Goal: Information Seeking & Learning: Understand process/instructions

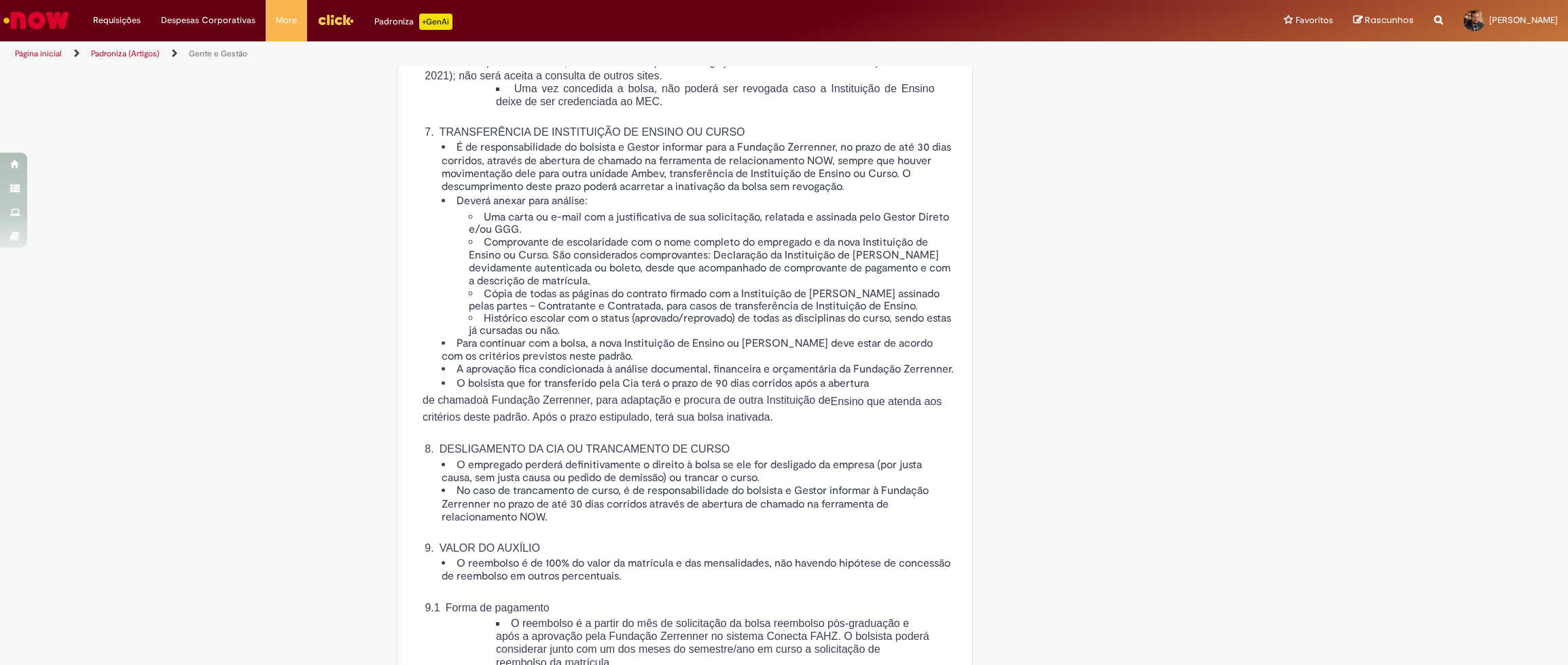
scroll to position [1935, 0]
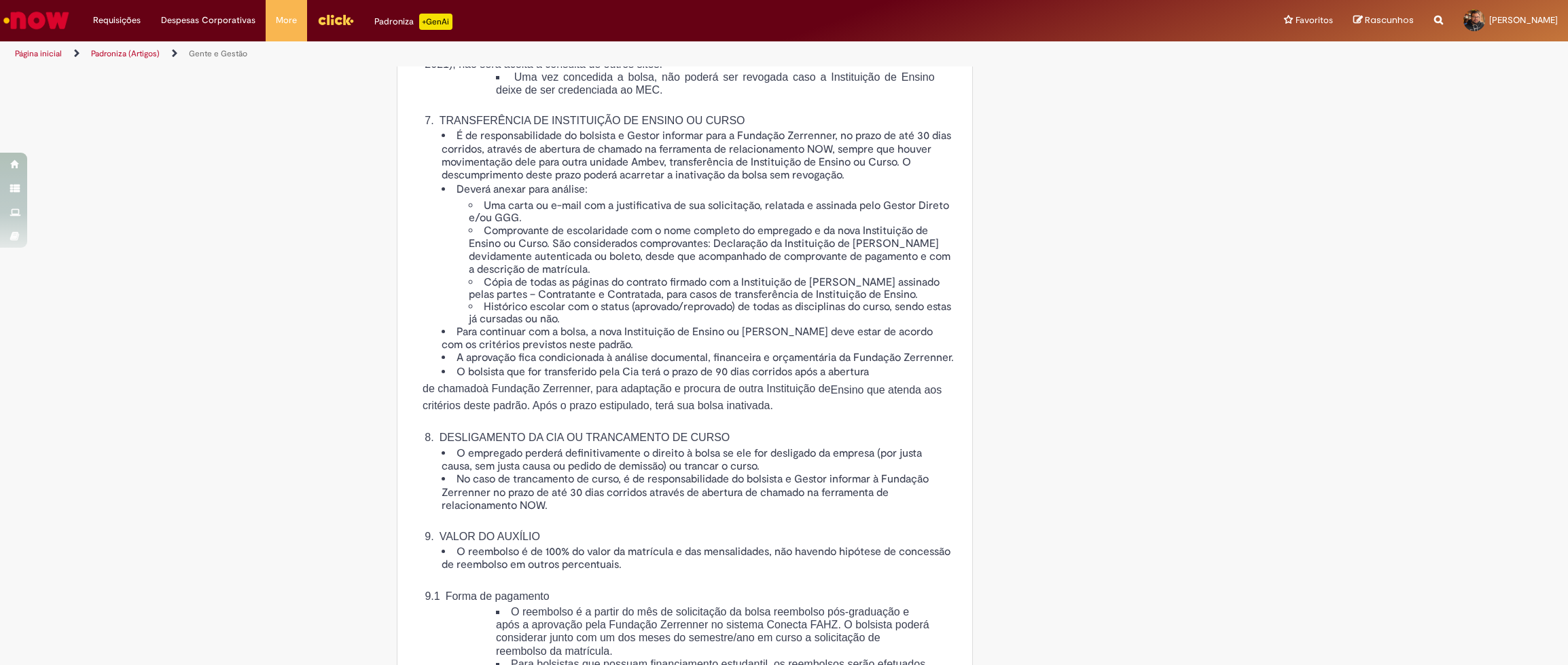
drag, startPoint x: 471, startPoint y: 87, endPoint x: 600, endPoint y: 101, distance: 129.8
click at [600, 17] on span "IGC entre 3 e 5, e listadas no Anexo II – Relação das Instituições de Ensino ap…" at bounding box center [684, 5] width 520 height 24
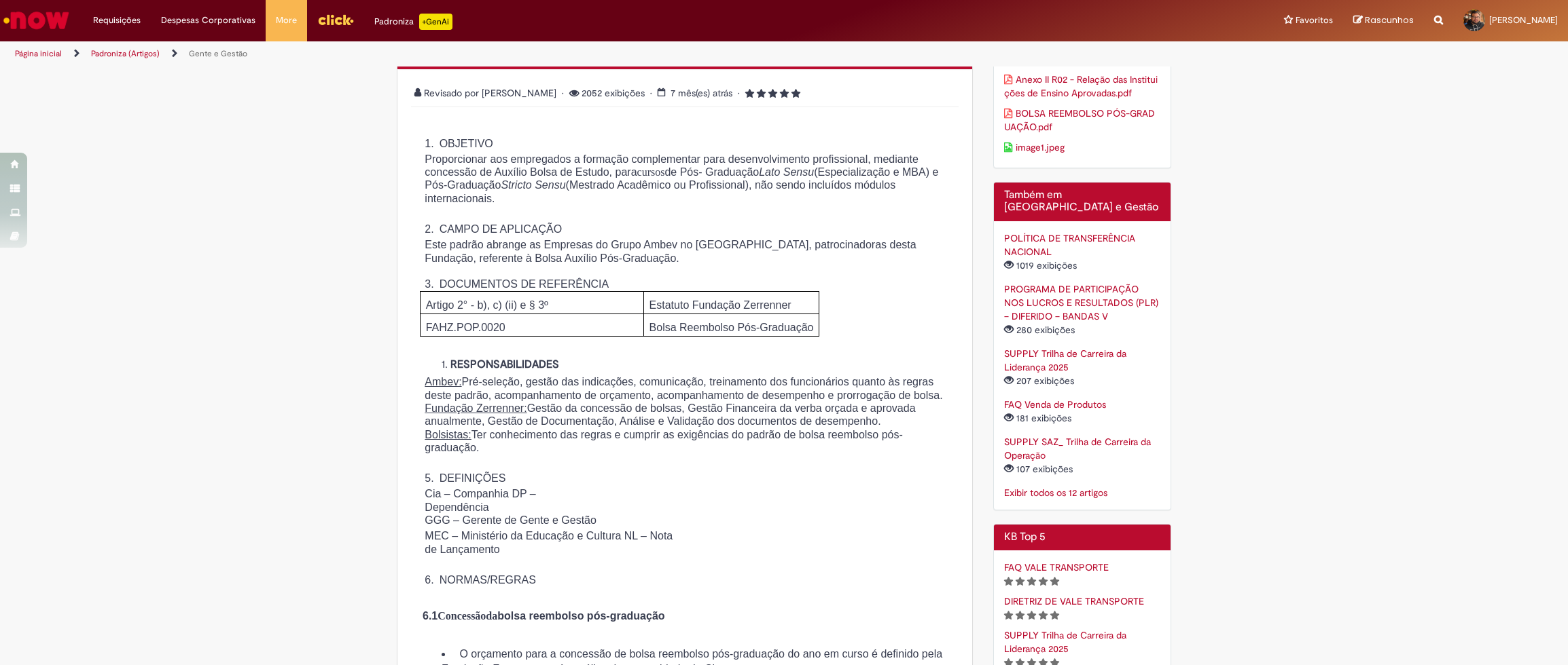
scroll to position [309, 0]
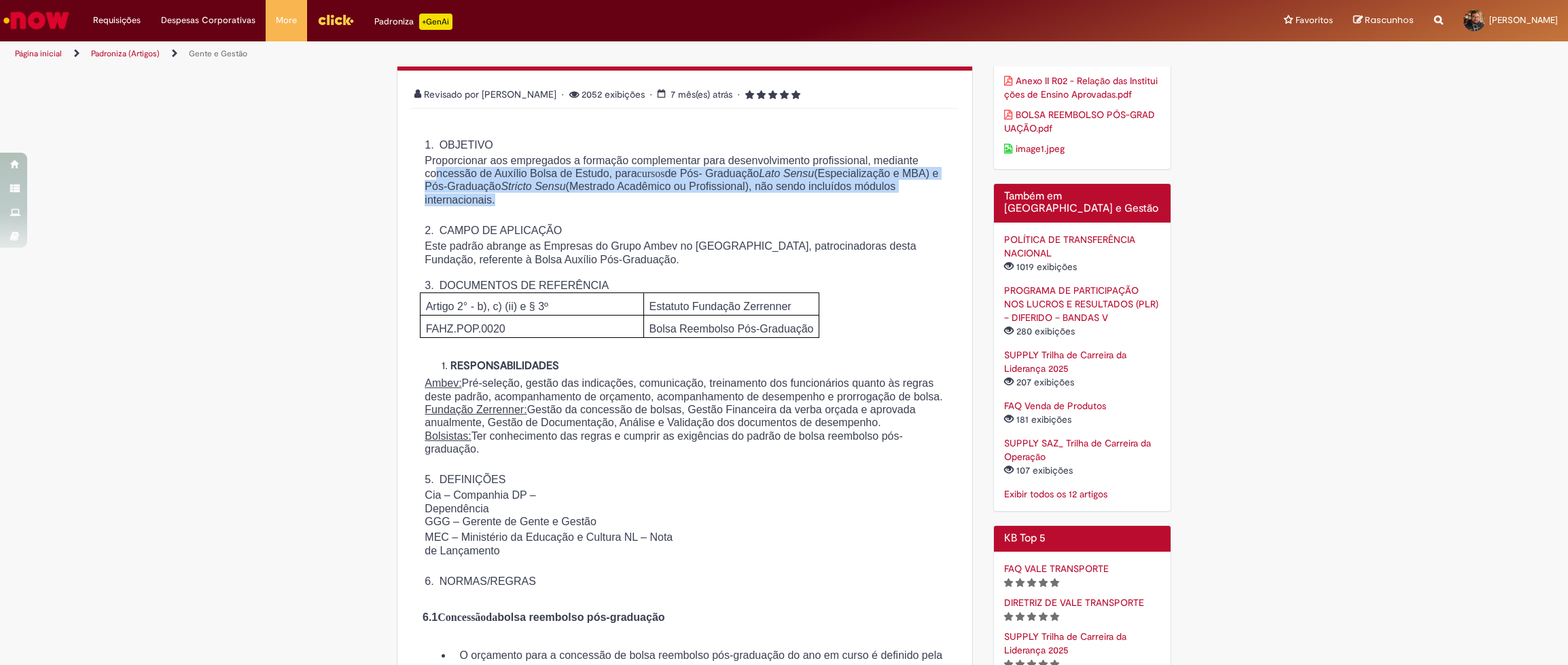
drag, startPoint x: 495, startPoint y: 169, endPoint x: 729, endPoint y: 195, distance: 235.4
click at [729, 195] on p "Proporcionar aos empregados a formação complementar para desenvolvimento profis…" at bounding box center [684, 181] width 520 height 53
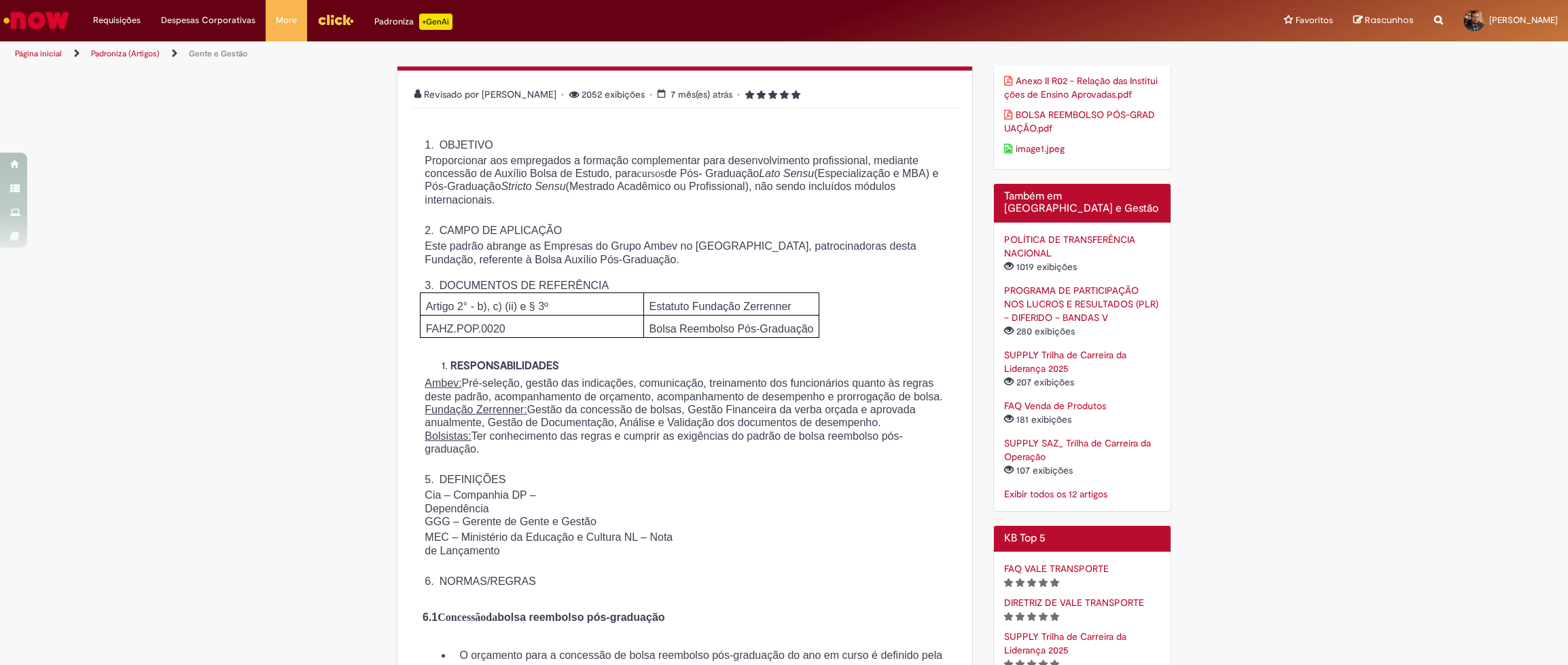
click at [729, 195] on p "Proporcionar aos empregados a formação complementar para desenvolvimento profis…" at bounding box center [684, 181] width 520 height 53
drag, startPoint x: 472, startPoint y: 185, endPoint x: 734, endPoint y: 203, distance: 262.6
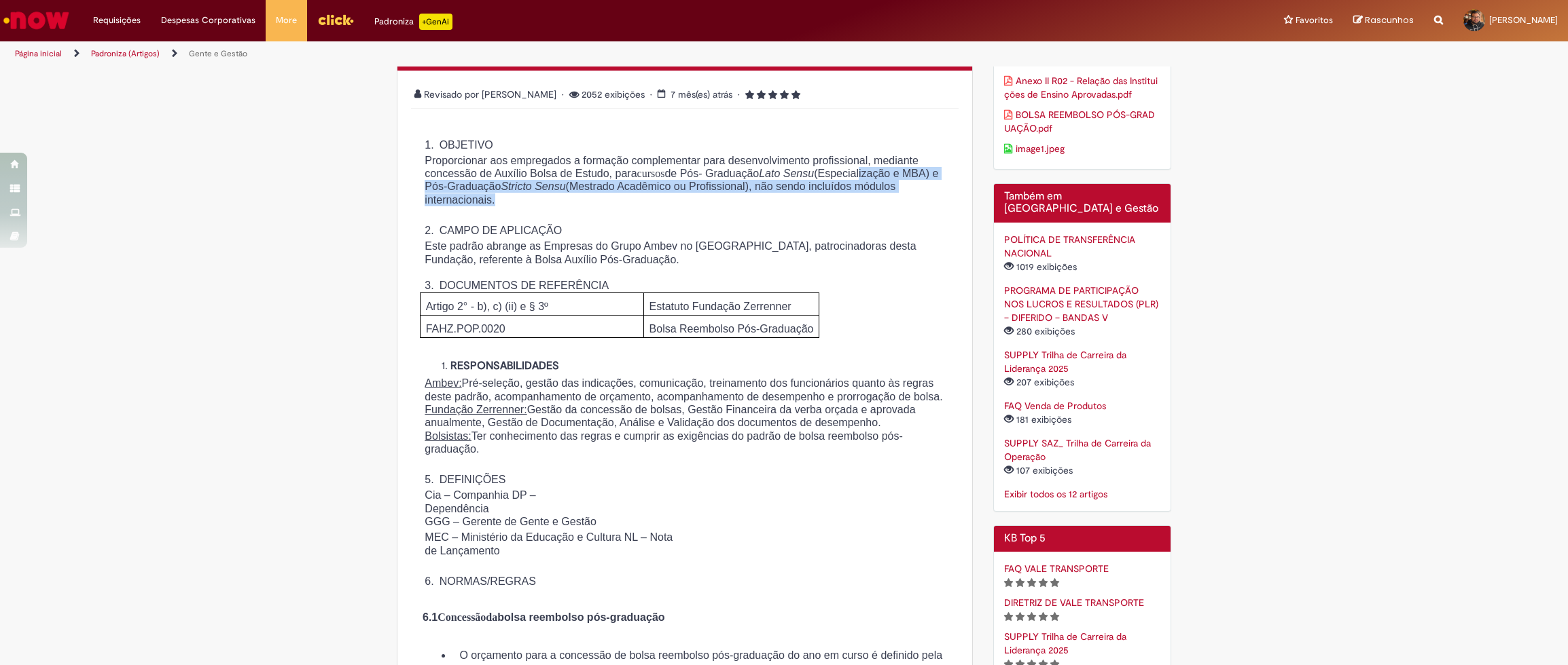
click at [734, 203] on p "Proporcionar aos empregados a formação complementar para desenvolvimento profis…" at bounding box center [684, 181] width 520 height 53
click at [710, 210] on div "1. OBJETIVO Proporcionar aos empregados a formação complementar para desenvolvi…" at bounding box center [684, 356] width 541 height 465
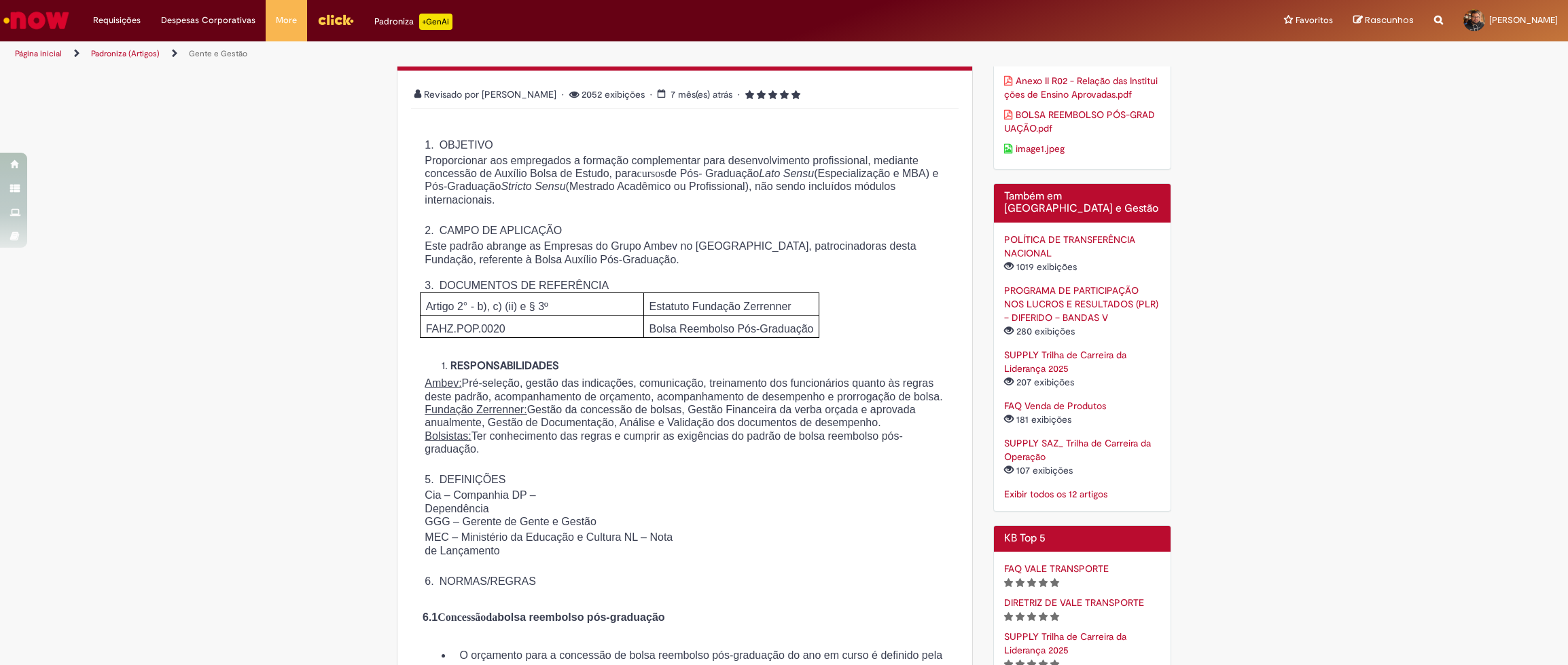
click at [697, 331] on span "Bolsa Reembolso Pós-Graduação" at bounding box center [731, 329] width 165 height 11
drag, startPoint x: 448, startPoint y: 397, endPoint x: 787, endPoint y: 431, distance: 340.7
click at [787, 404] on p "Ambev: Pré-seleção, gestão das indicações, comunicação, treinamento dos funcion…" at bounding box center [684, 390] width 520 height 26
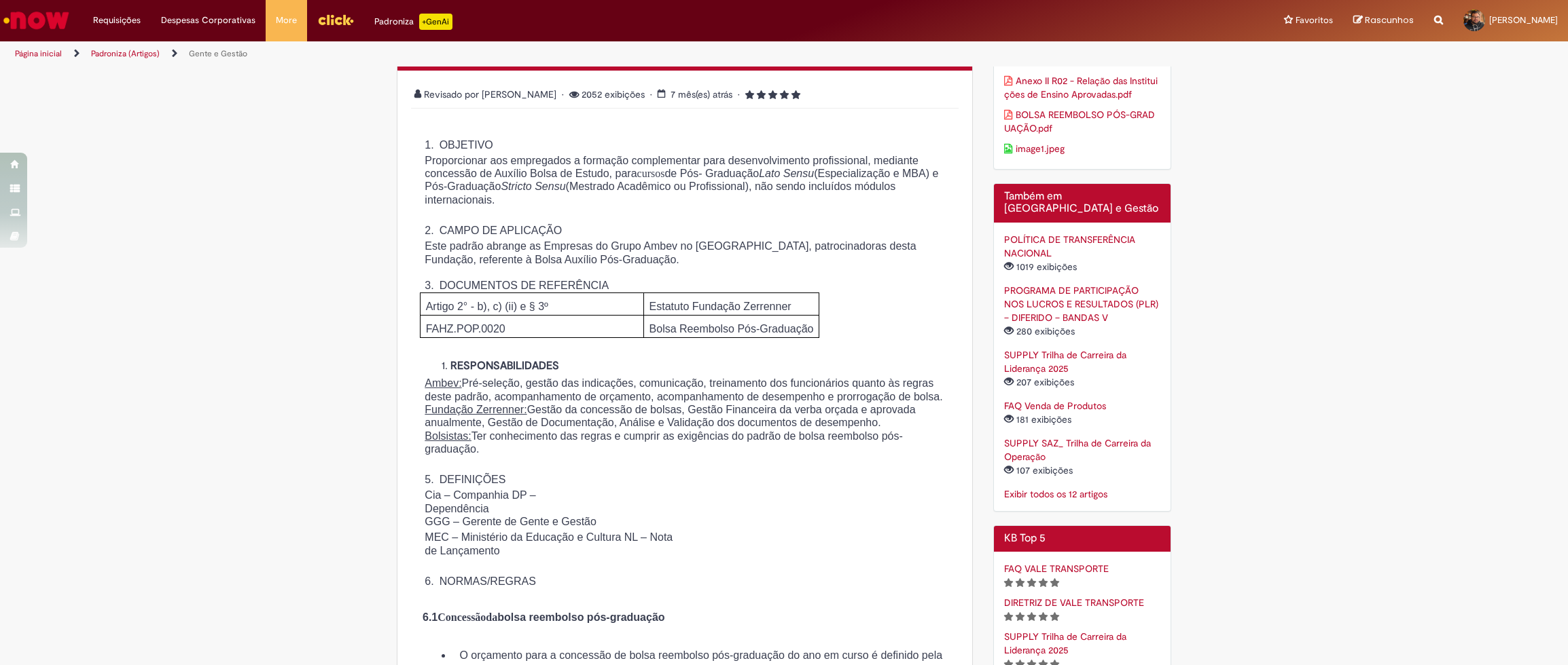
click at [668, 404] on p "Ambev: Pré-seleção, gestão das indicações, comunicação, treinamento dos funcion…" at bounding box center [684, 390] width 520 height 26
click at [699, 402] on span "Ambev: Pré-seleção, gestão das indicações, comunicação, treinamento dos funcion…" at bounding box center [683, 389] width 518 height 24
click at [658, 402] on span "Ambev: Pré-seleção, gestão das indicações, comunicação, treinamento dos funcion…" at bounding box center [683, 389] width 518 height 24
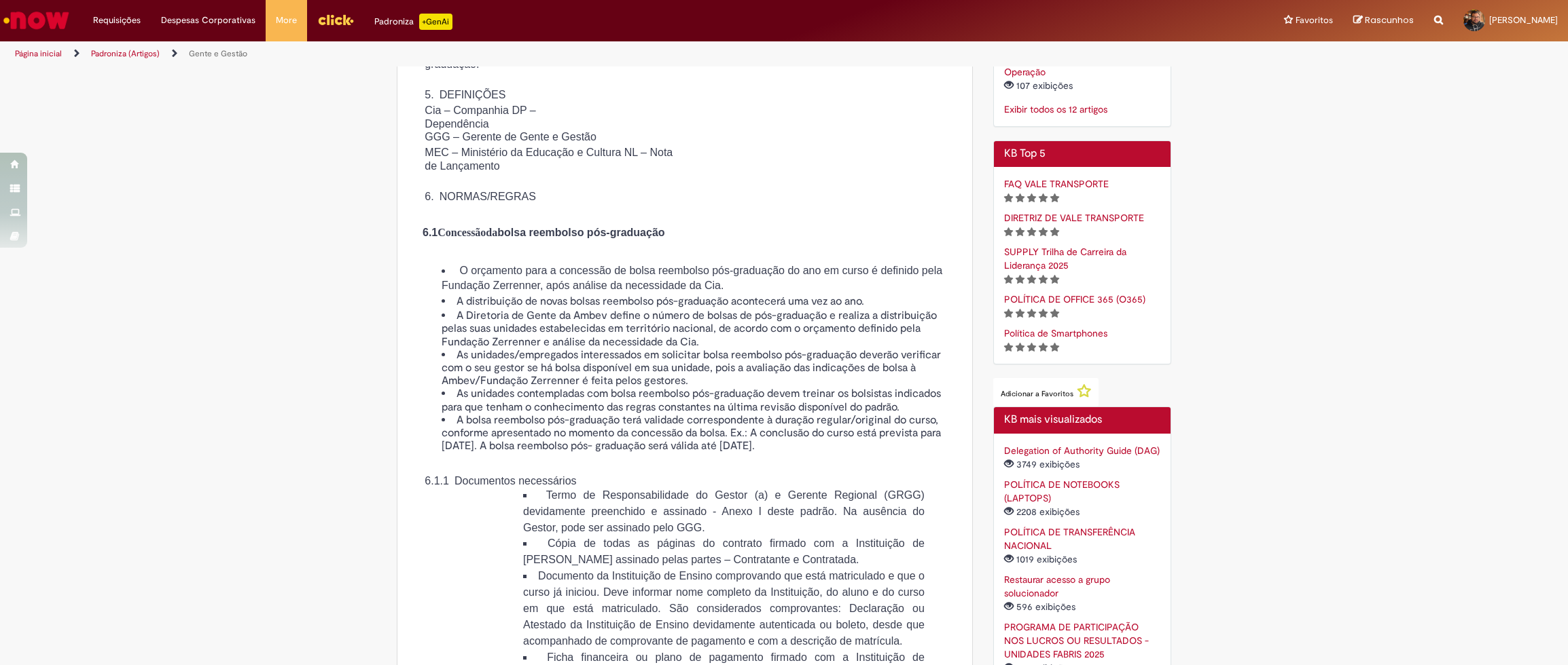
scroll to position [697, 0]
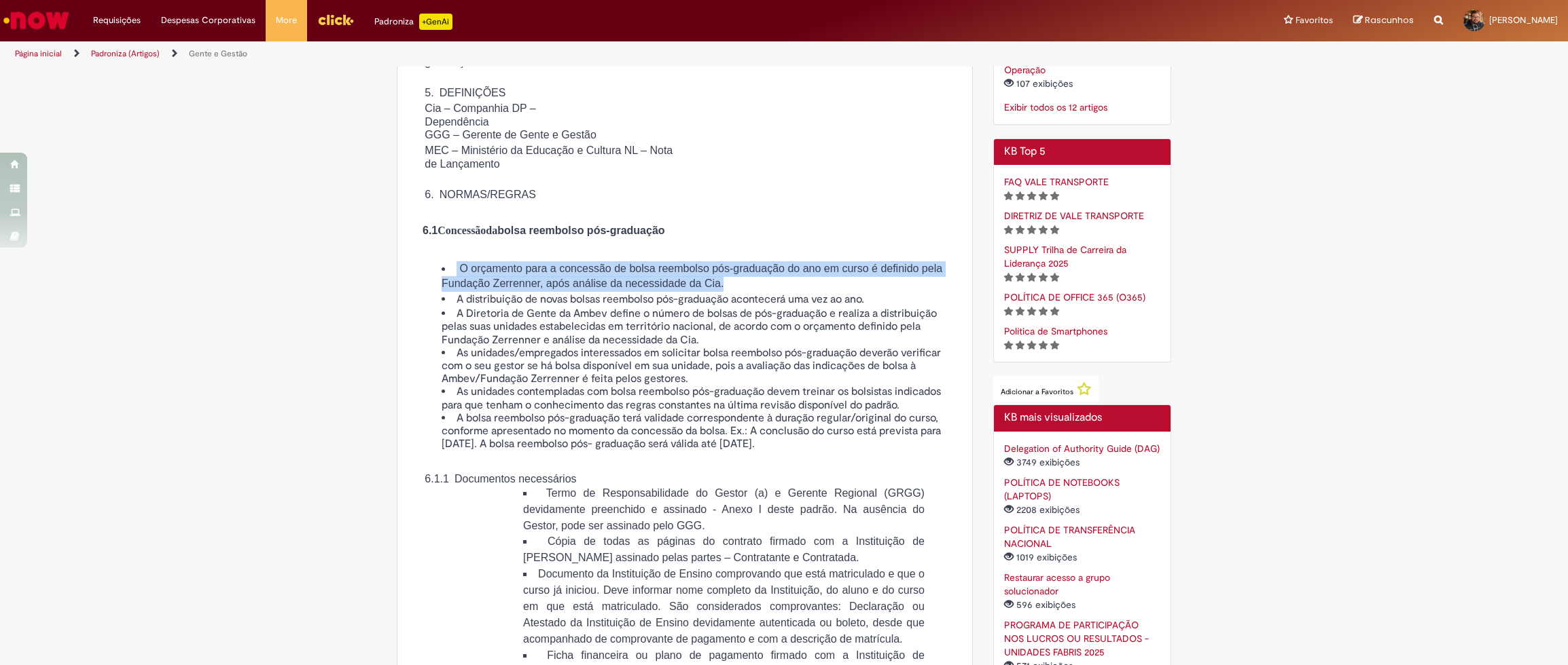
drag, startPoint x: 591, startPoint y: 319, endPoint x: 890, endPoint y: 338, distance: 299.6
click at [890, 338] on ul "O orçamento para a concessão de bolsa reembolso pós-graduação do ano em curso é…" at bounding box center [684, 356] width 541 height 190
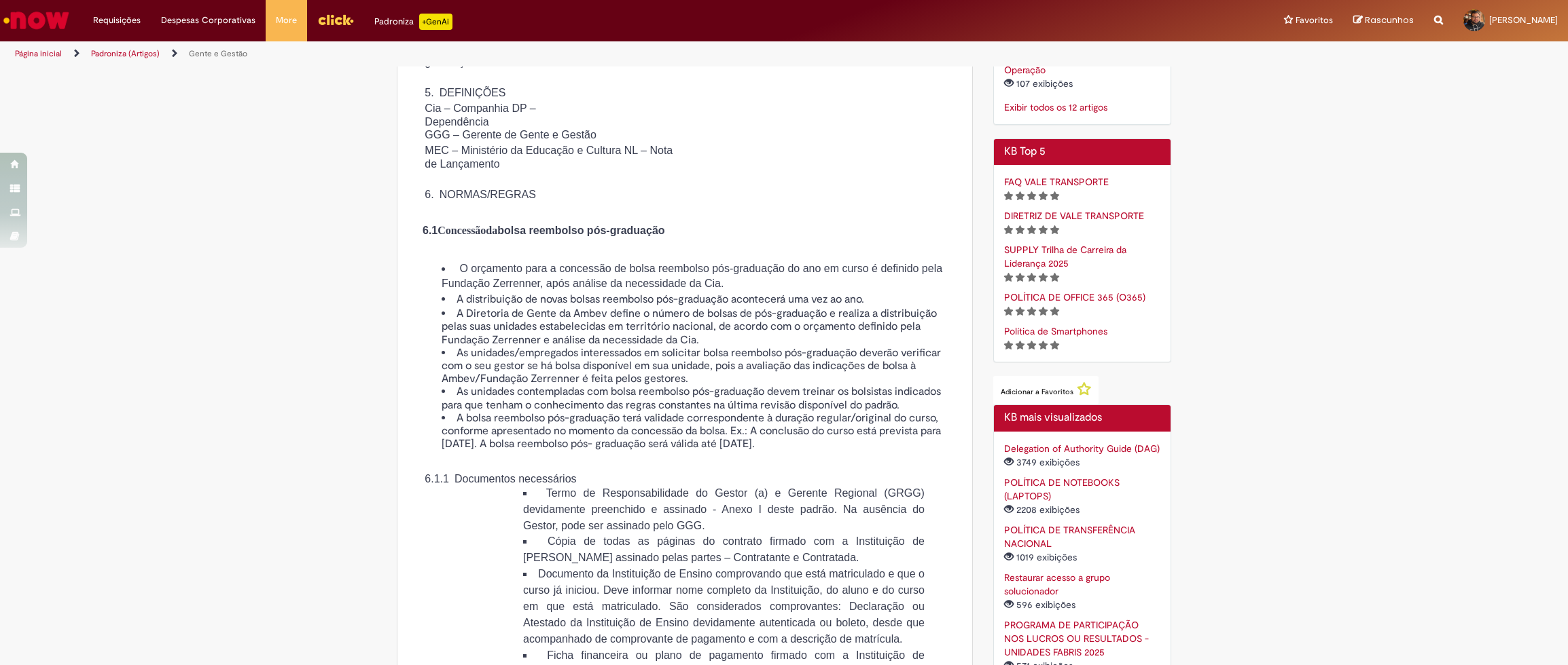
click at [890, 293] on li "O orçamento para a concessão de bolsa reembolso pós-graduação do ano em curso é…" at bounding box center [698, 277] width 514 height 31
click at [531, 346] on span "A Diretoria de Gente da Ambev define o número de bolsas de pós-graduação e real…" at bounding box center [689, 326] width 495 height 40
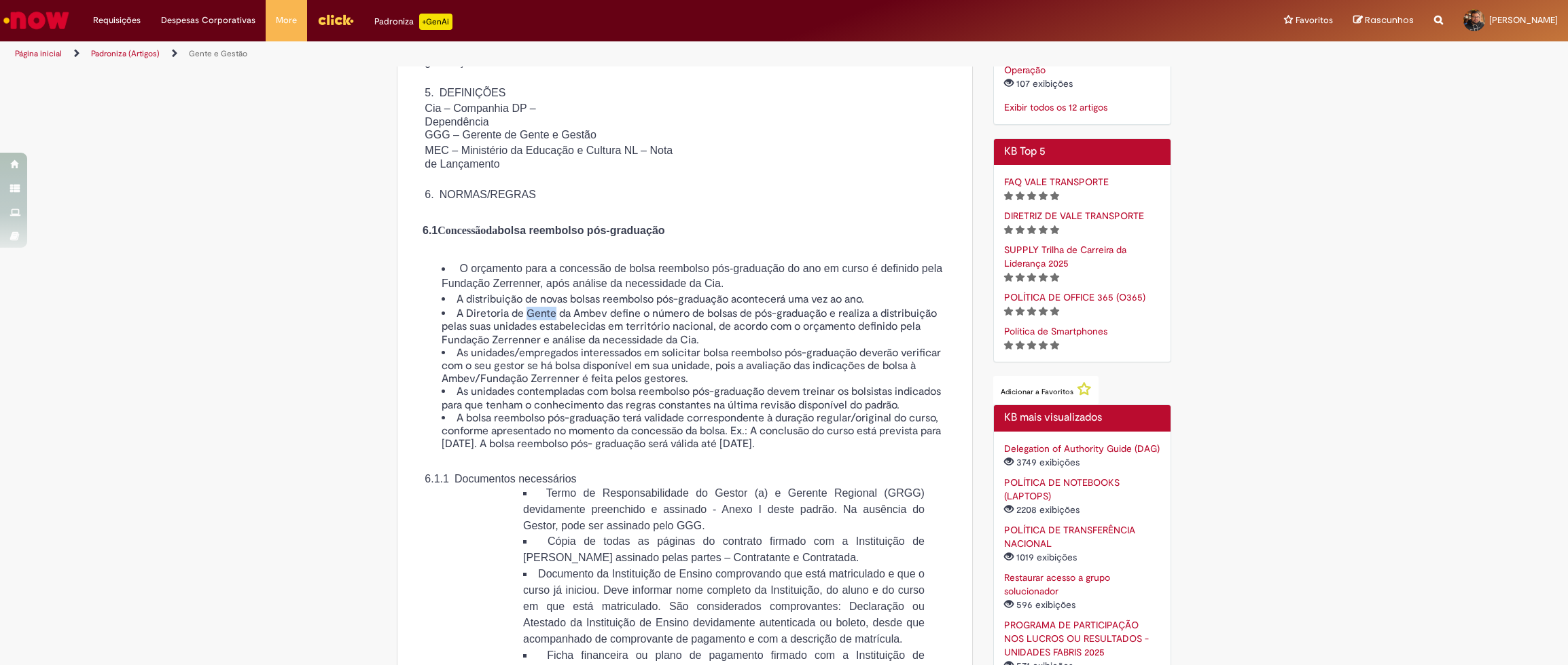
click at [531, 346] on span "A Diretoria de Gente da Ambev define o número de bolsas de pós-graduação e real…" at bounding box center [689, 326] width 495 height 40
click at [565, 307] on span "A distribuição de novas bolsas reembolso pós-graduação acontecerá uma vez ao an…" at bounding box center [660, 299] width 408 height 13
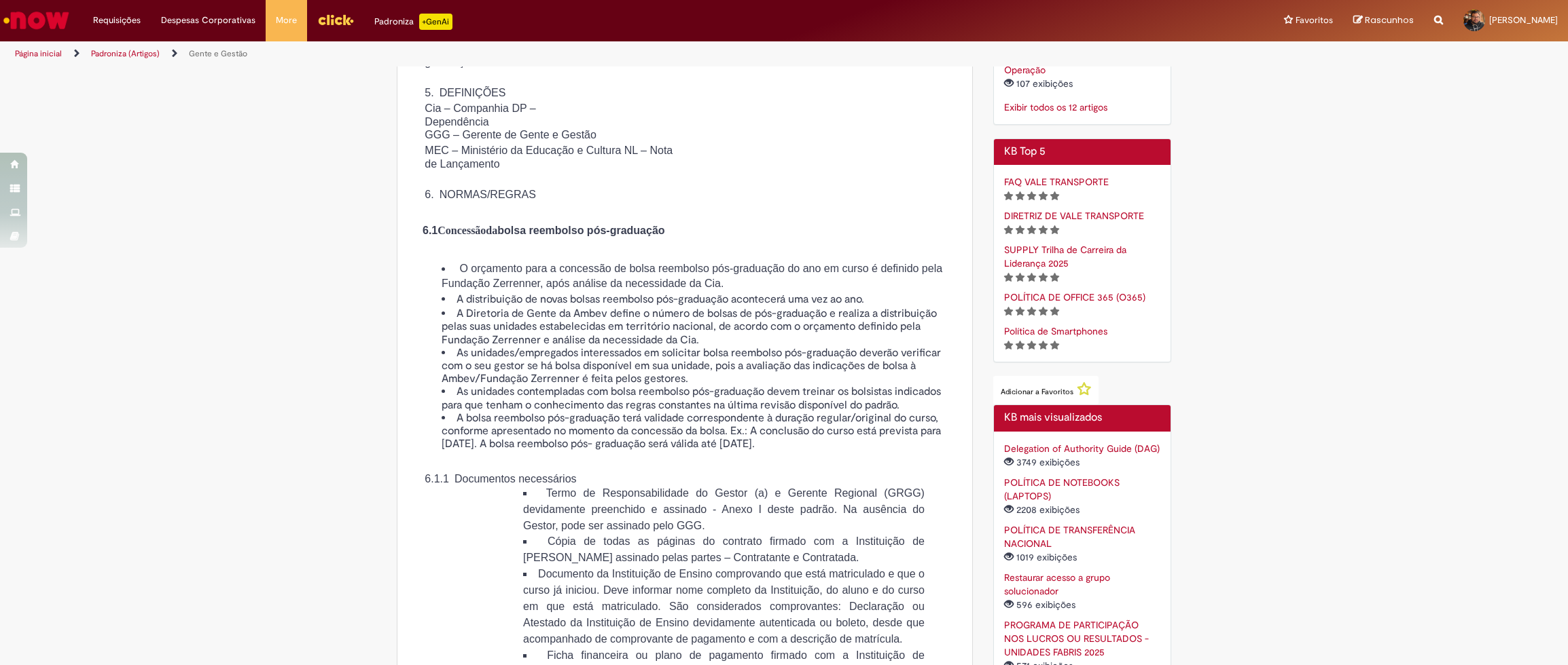
click at [548, 346] on span "A Diretoria de Gente da Ambev define o número de bolsas de pós-graduação e real…" at bounding box center [689, 326] width 495 height 40
click at [544, 346] on span "A Diretoria de Gente da Ambev define o número de bolsas de pós-graduação e real…" at bounding box center [689, 326] width 495 height 40
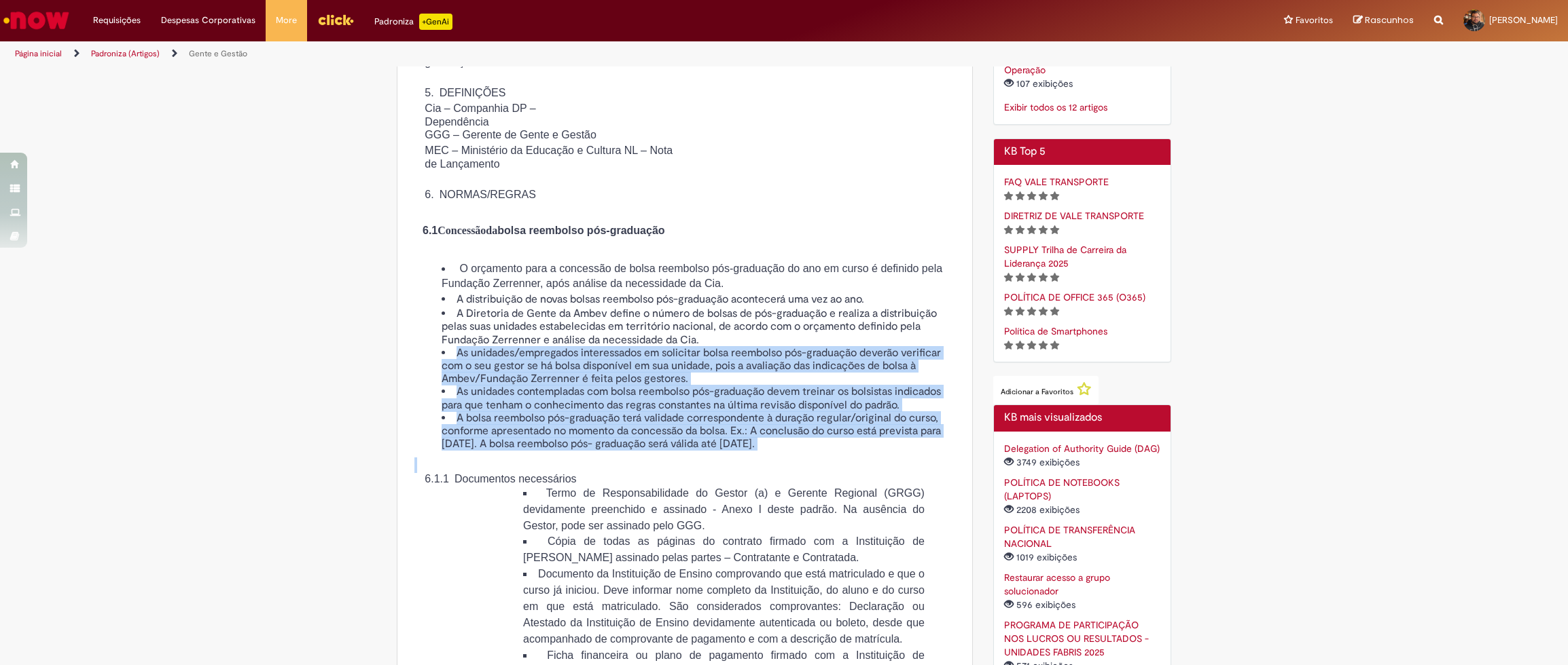
drag, startPoint x: 445, startPoint y: 404, endPoint x: 826, endPoint y: 509, distance: 395.2
click at [826, 509] on div "O orçamento para a concessão de bolsa reembolso pós-graduação do ano em curso é…" at bounding box center [684, 470] width 541 height 419
click at [815, 451] on li "A bolsa reembolso pós-graduação terá validade correspondente à duração regular/…" at bounding box center [698, 432] width 514 height 40
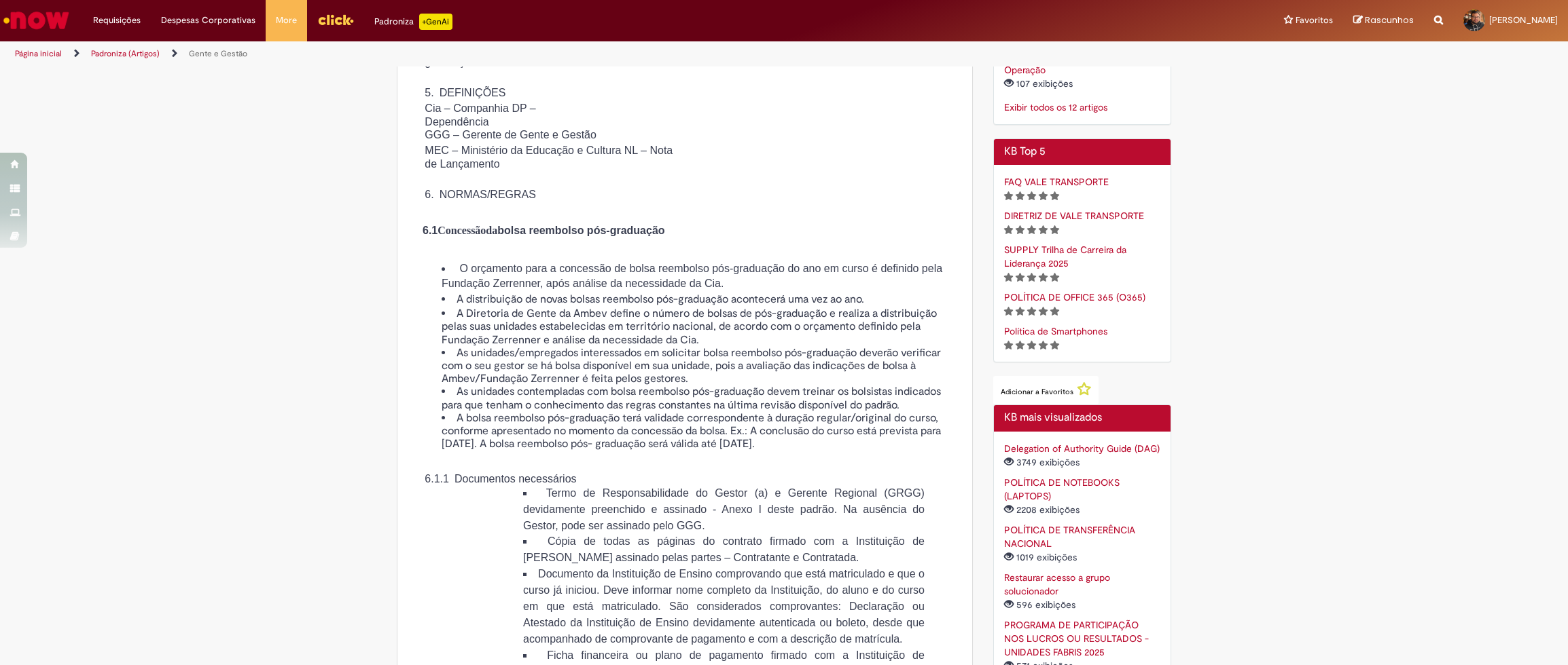
click at [790, 451] on span "A bolsa reembolso pós-graduação terá validade correspondente à duração regular/…" at bounding box center [691, 431] width 499 height 40
click at [518, 451] on span "A bolsa reembolso pós-graduação terá validade correspondente à duração regular/…" at bounding box center [691, 431] width 499 height 40
drag, startPoint x: 499, startPoint y: 472, endPoint x: 941, endPoint y: 495, distance: 442.6
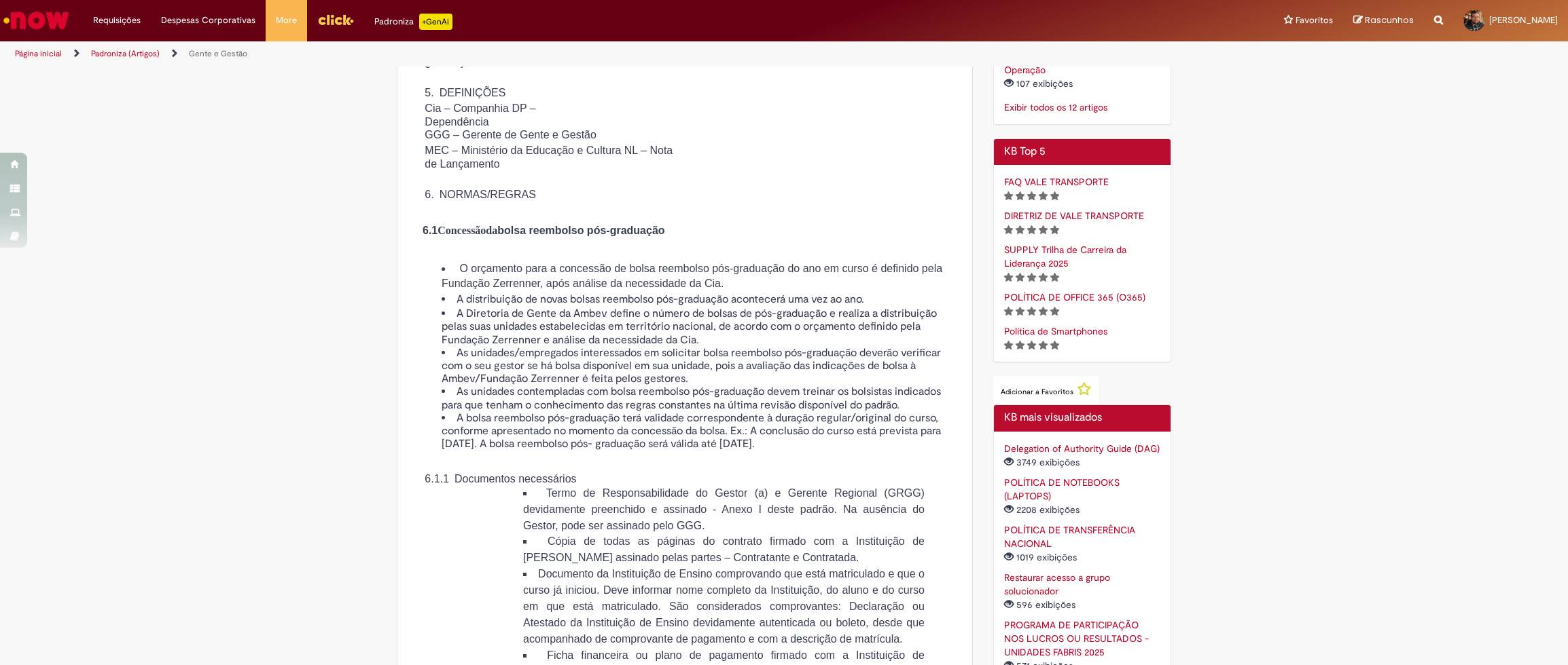
click at [941, 451] on li "A bolsa reembolso pós-graduação terá validade correspondente à duração regular/…" at bounding box center [698, 432] width 514 height 40
click at [920, 451] on li "A bolsa reembolso pós-graduação terá validade correspondente à duração regular/…" at bounding box center [698, 432] width 514 height 40
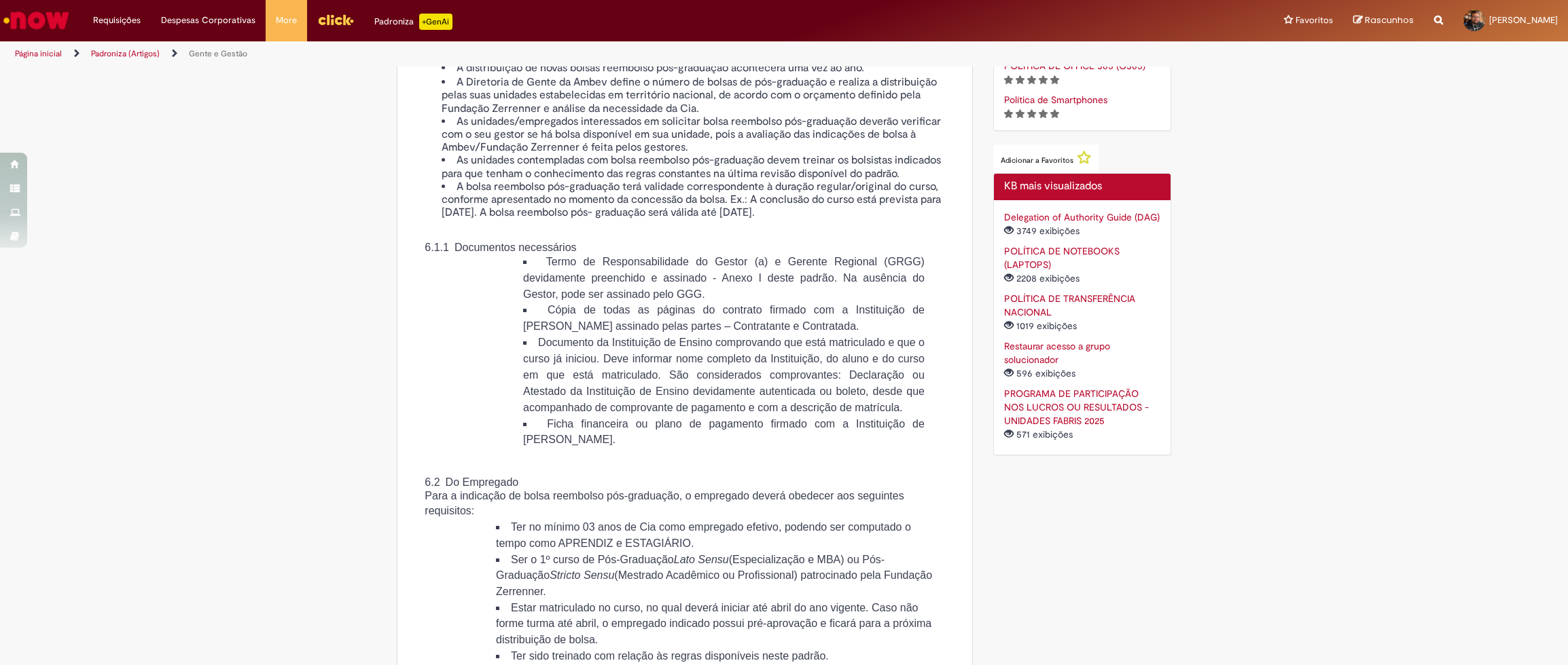
scroll to position [928, 0]
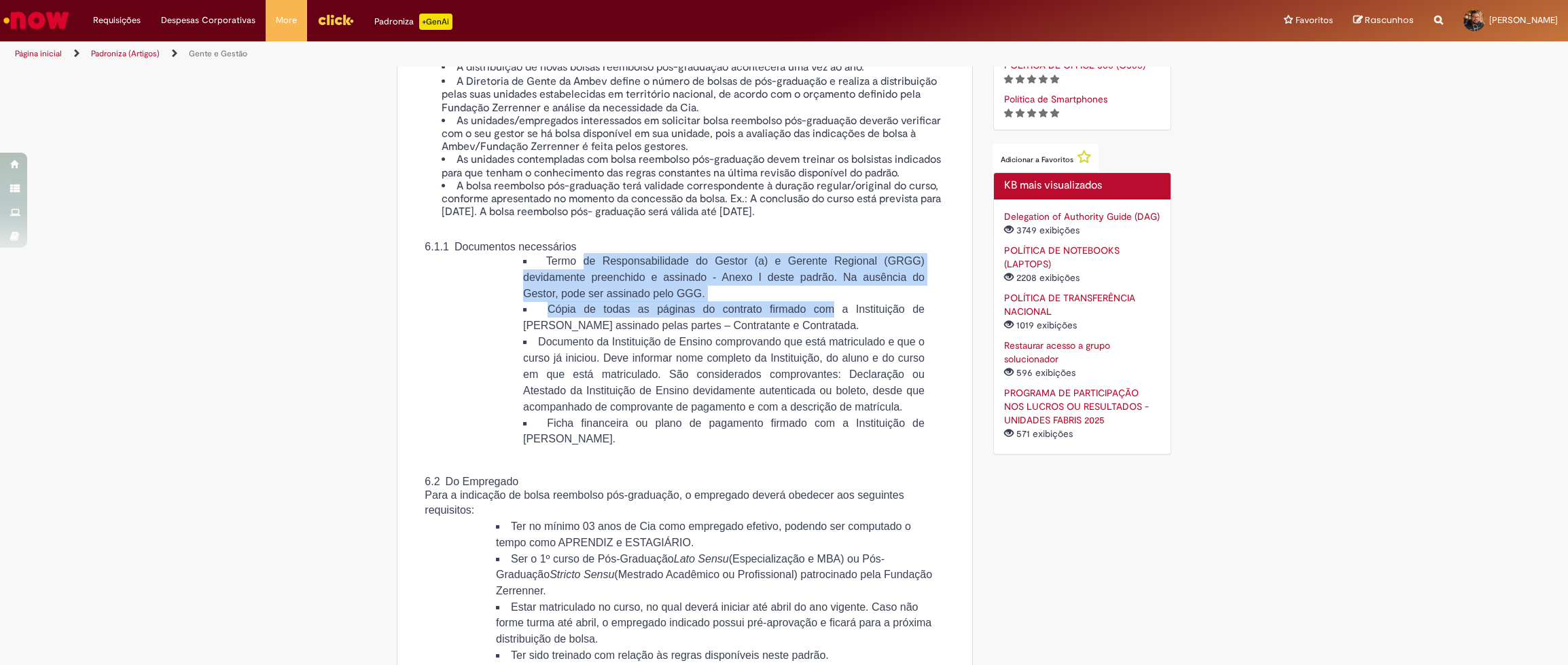
drag, startPoint x: 573, startPoint y: 307, endPoint x: 826, endPoint y: 355, distance: 257.5
click at [826, 355] on ul "Termo de Responsabilidade do Gestor (a) e Gerente Regional (GRGG) devidamente p…" at bounding box center [710, 350] width 428 height 194
click at [726, 299] on span "Termo de Responsabilidade do Gestor (a) e Gerente Regional (GRGG) devidamente p…" at bounding box center [724, 277] width 402 height 43
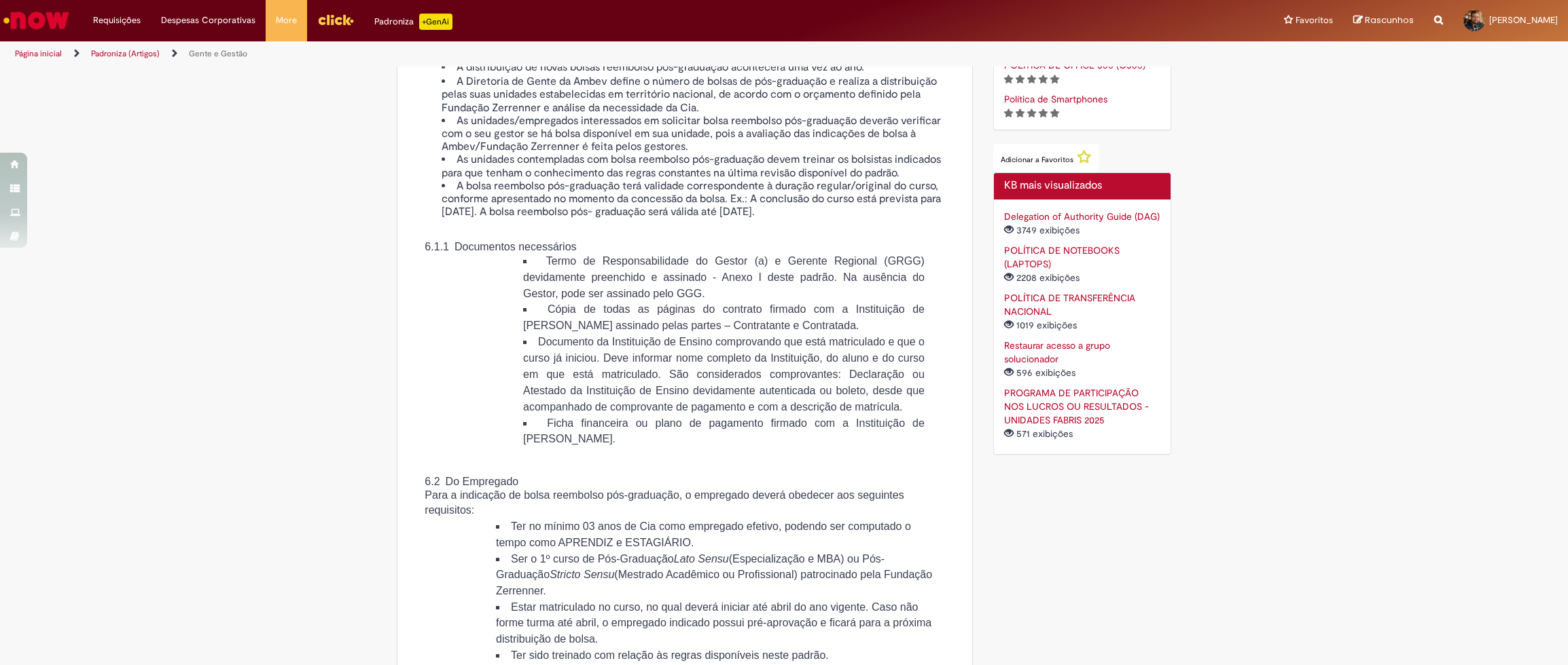
drag, startPoint x: 537, startPoint y: 390, endPoint x: 759, endPoint y: 400, distance: 222.2
click at [758, 400] on li "Documento da Instituição de Ensino comprovando que está matriculado e que o cur…" at bounding box center [724, 374] width 402 height 82
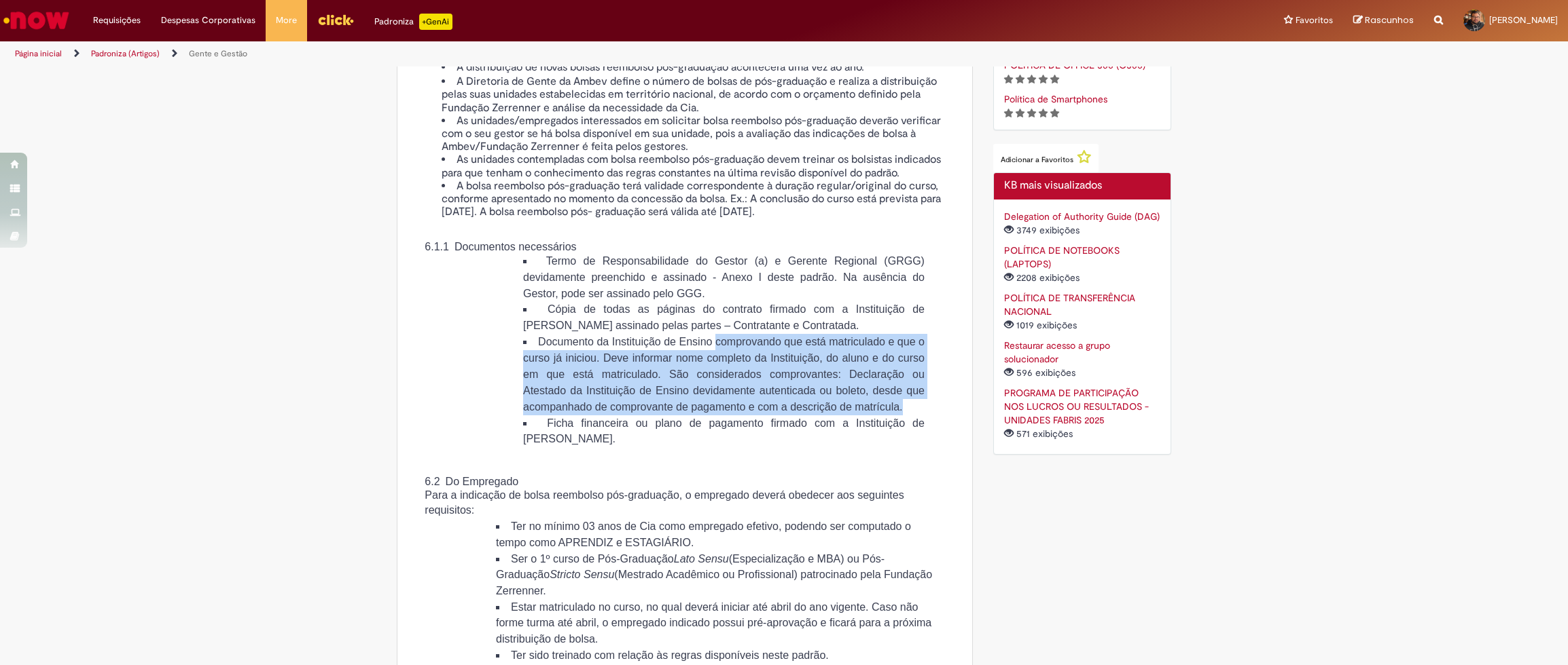
drag, startPoint x: 780, startPoint y: 395, endPoint x: 881, endPoint y: 471, distance: 126.4
click at [881, 416] on li "Documento da Instituição de Ensino comprovando que está matriculado e que o cur…" at bounding box center [724, 374] width 402 height 82
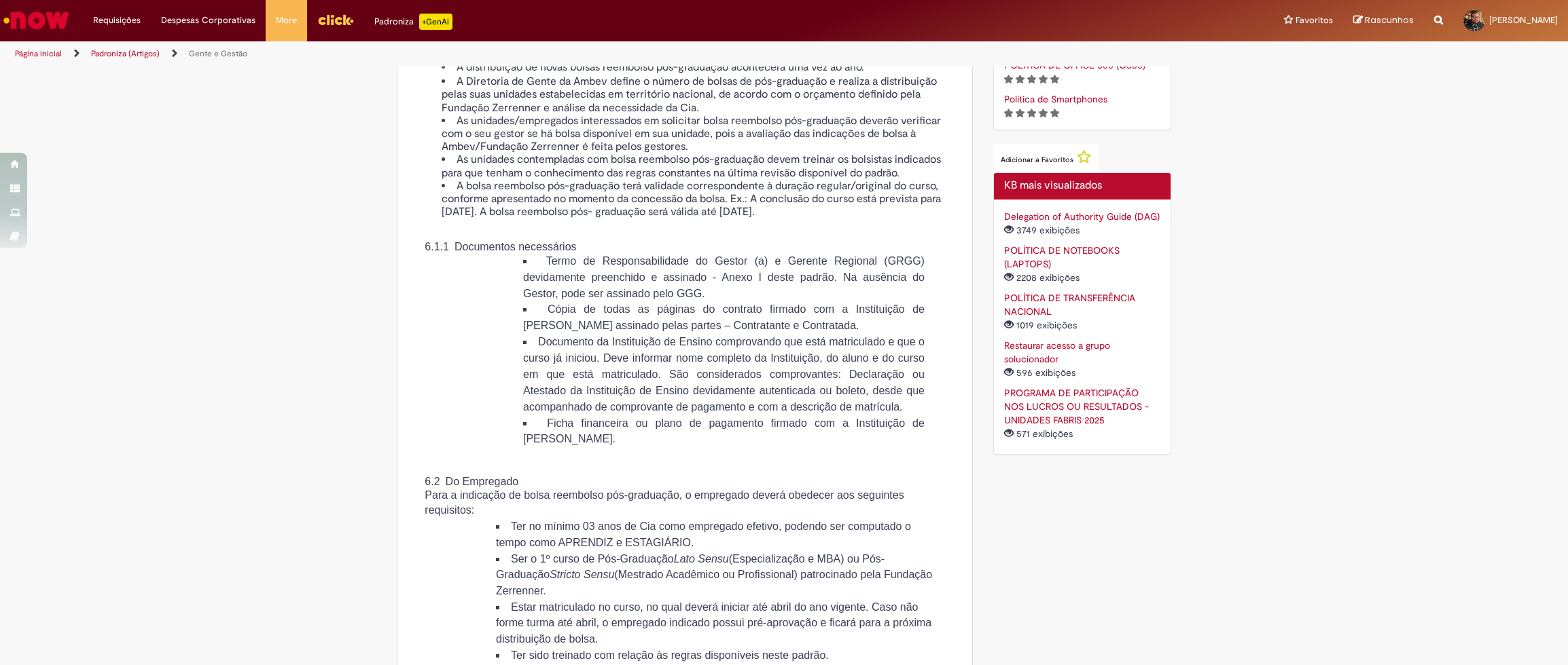
click at [881, 416] on li "Documento da Instituição de Ensino comprovando que está matriculado e que o cur…" at bounding box center [724, 374] width 402 height 82
click at [852, 413] on span "Documento da Instituição de Ensino comprovando que está matriculado e que o cur…" at bounding box center [724, 374] width 402 height 77
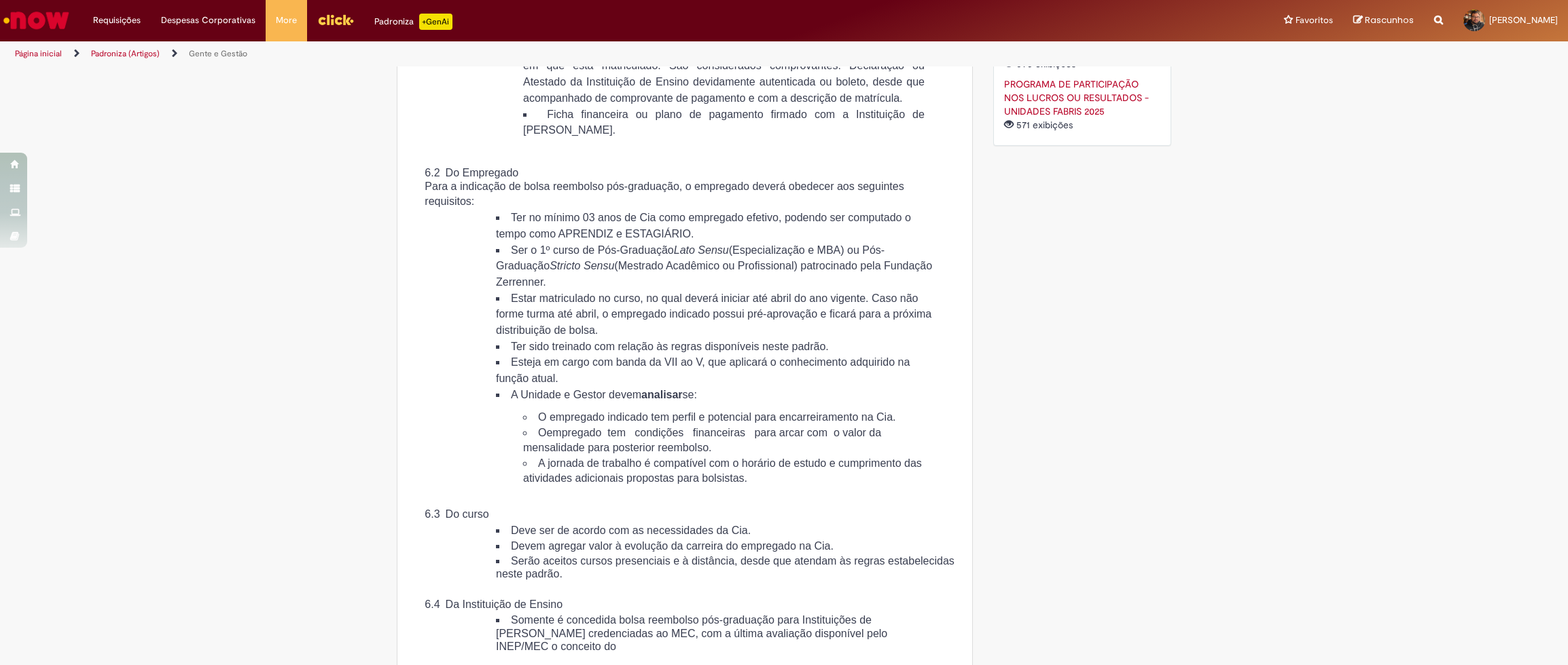
scroll to position [1238, 0]
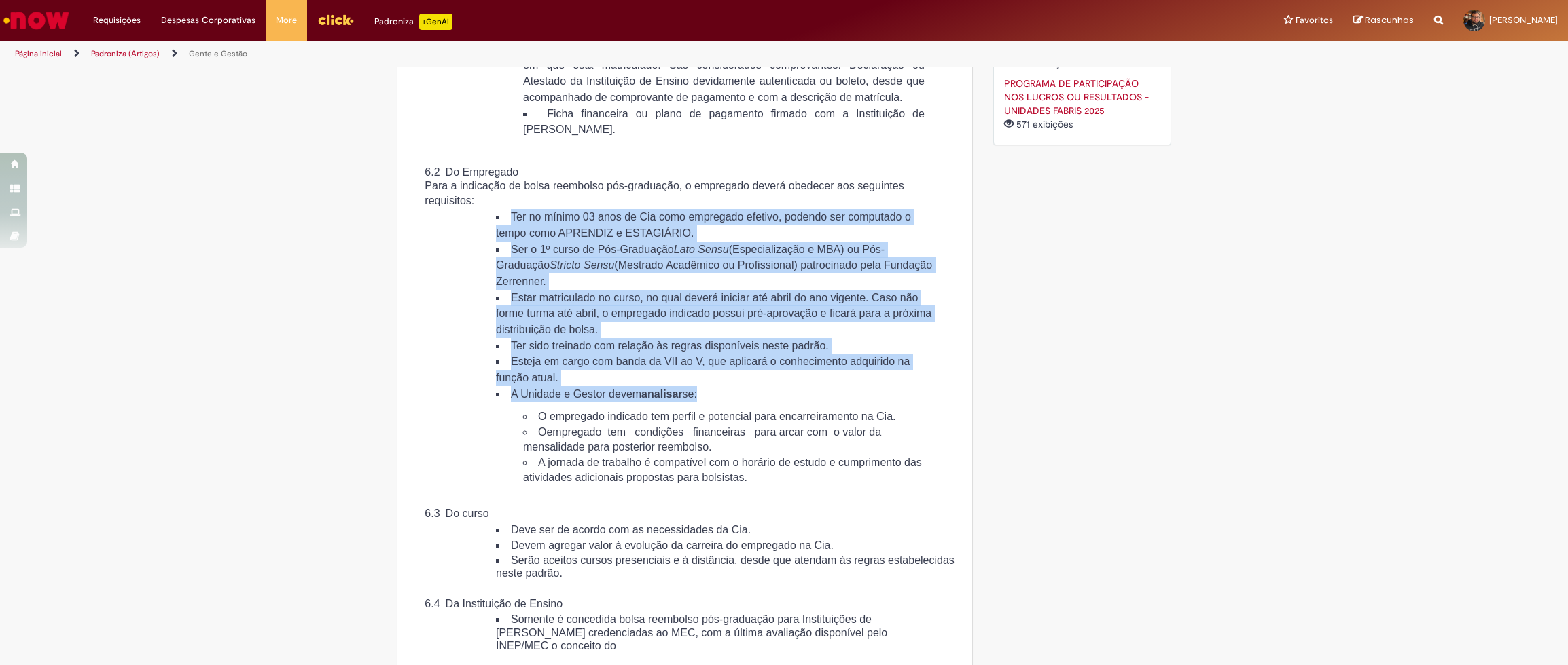
drag, startPoint x: 492, startPoint y: 282, endPoint x: 876, endPoint y: 457, distance: 422.0
click at [876, 457] on ul "Ter no mínimo 03 anos de Cia como empregado efetivo, podendo ser computado o te…" at bounding box center [701, 347] width 466 height 277
click at [875, 457] on li "A Unidade e Gestor devem analisar se: O empregado indicado tem perfil e potenci…" at bounding box center [715, 436] width 439 height 100
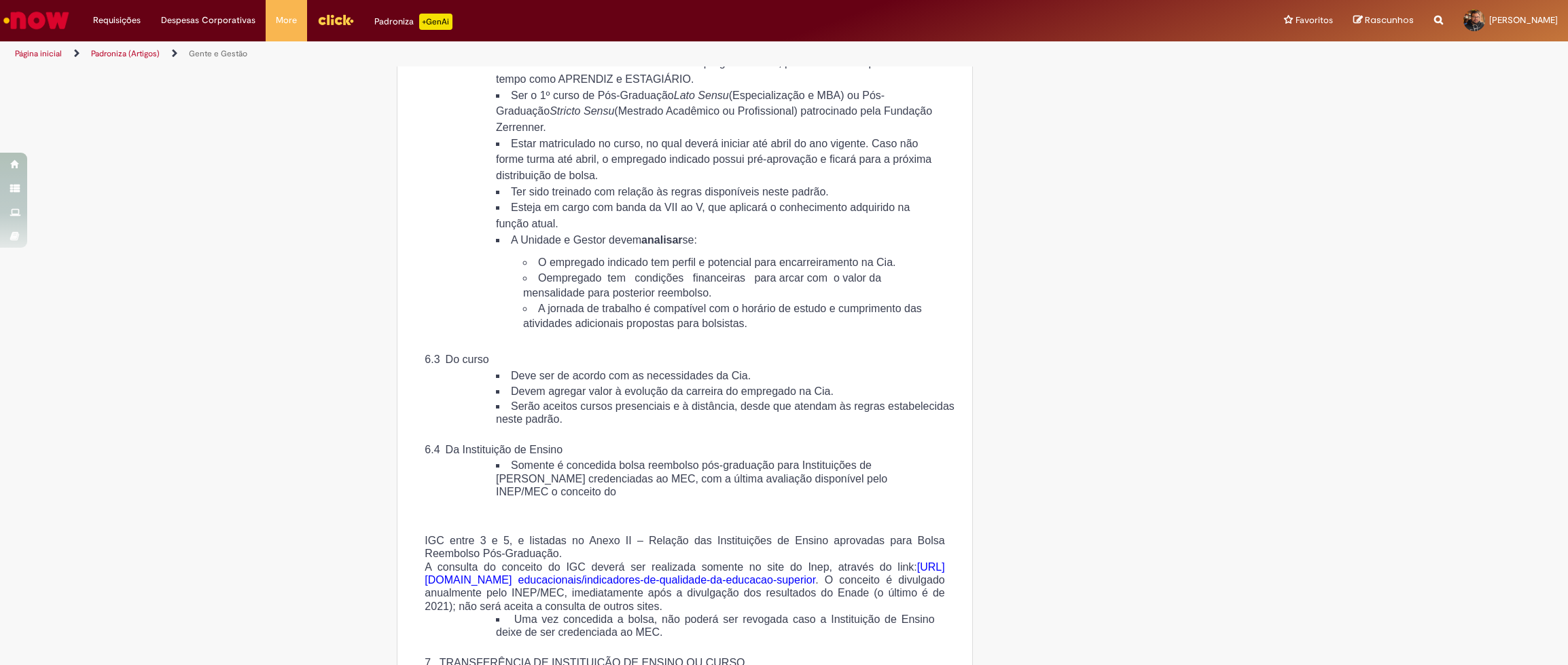
scroll to position [1393, 0]
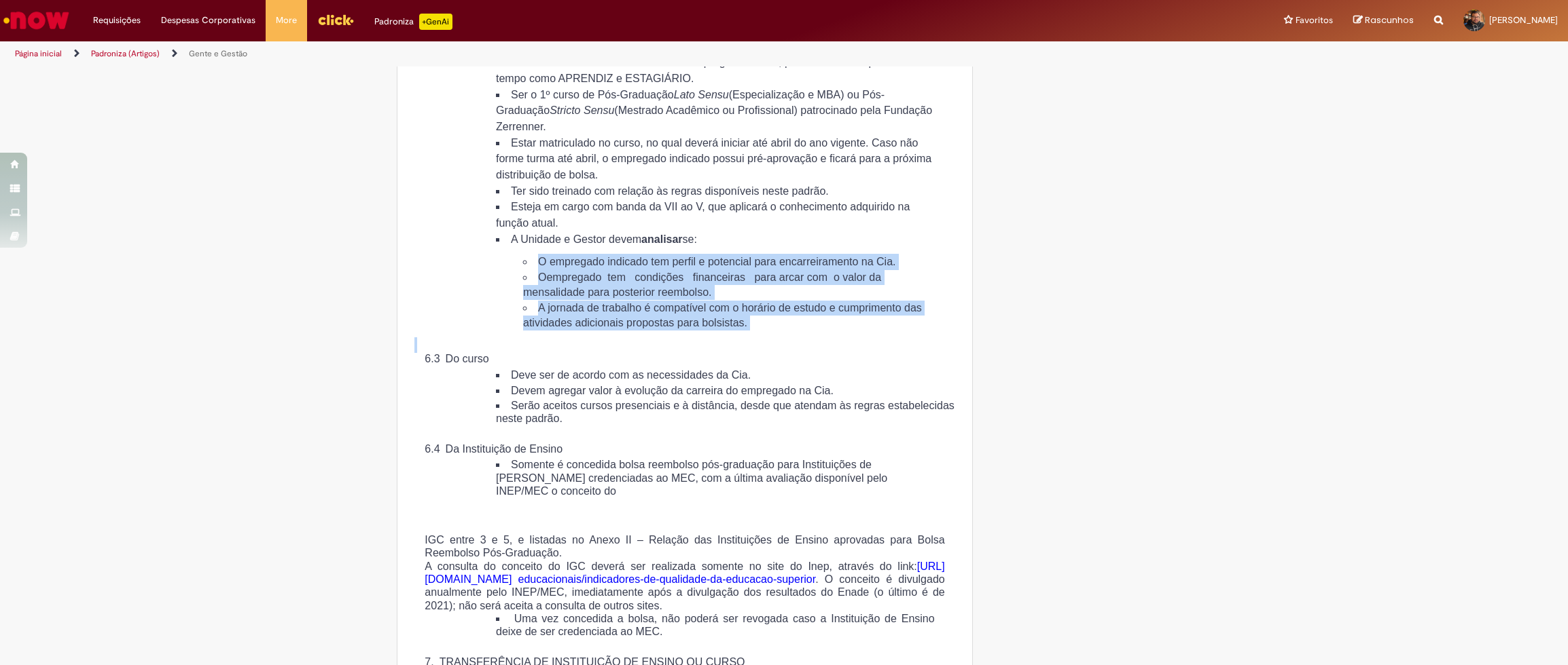
drag, startPoint x: 520, startPoint y: 334, endPoint x: 955, endPoint y: 430, distance: 445.5
click at [931, 424] on div "6.2 Do Empregado Para a indicação de bolsa reembolso pós-graduação, o empregado…" at bounding box center [684, 254] width 541 height 486
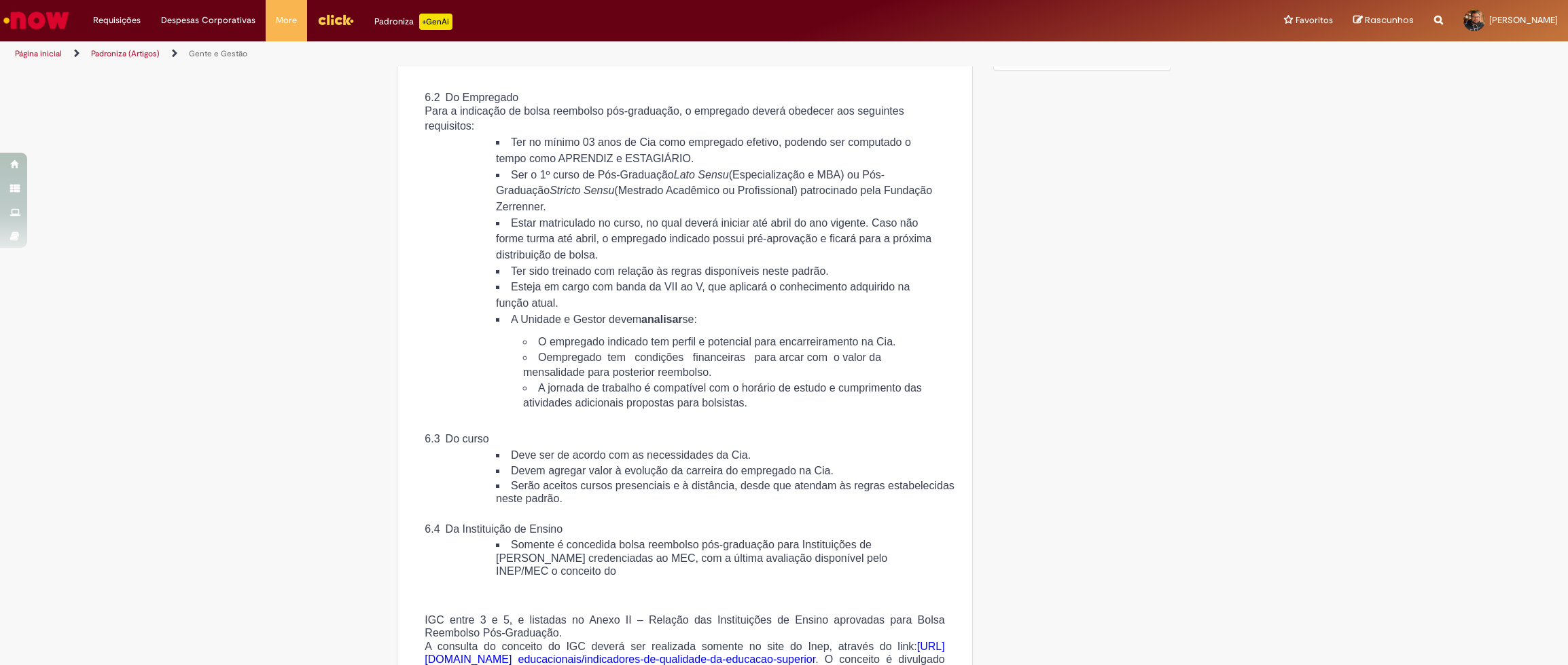
scroll to position [1316, 0]
drag, startPoint x: 562, startPoint y: 219, endPoint x: 809, endPoint y: 233, distance: 247.4
click at [809, 164] on li "Ter no mínimo 03 anos de Cia como empregado efetivo, podendo ser computado o te…" at bounding box center [715, 148] width 439 height 32
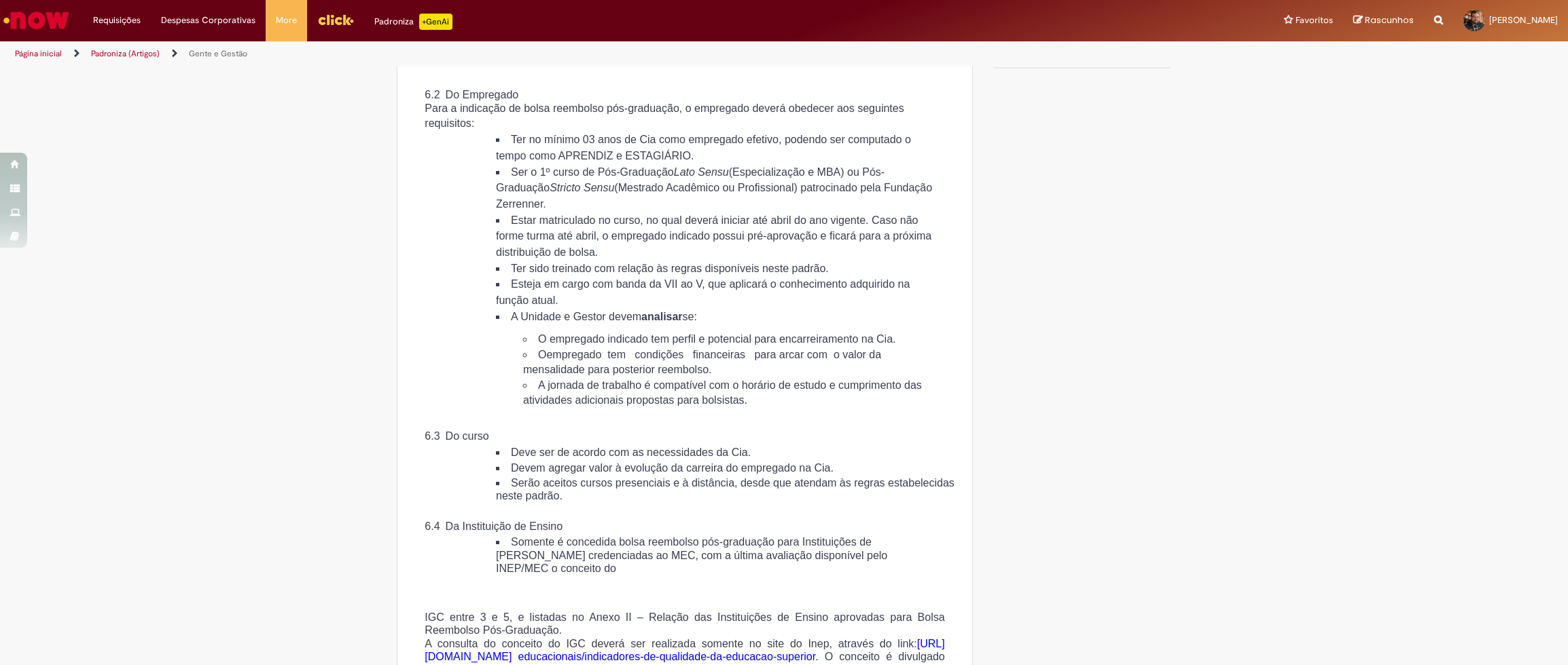
click at [809, 164] on li "Ter no mínimo 03 anos de Cia como empregado efetivo, podendo ser computado o te…" at bounding box center [715, 148] width 439 height 32
click at [796, 164] on li "Ter no mínimo 03 anos de Cia como empregado efetivo, podendo ser computado o te…" at bounding box center [715, 148] width 439 height 32
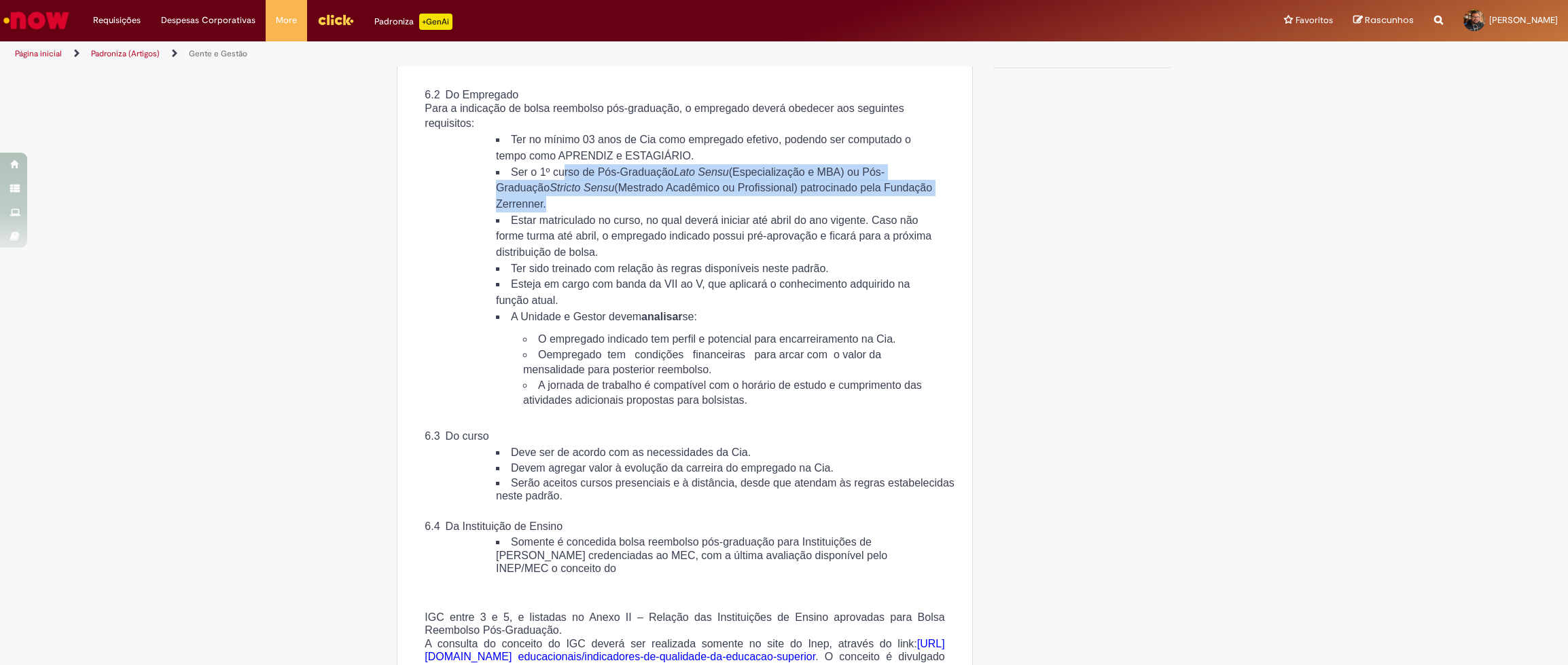
drag, startPoint x: 567, startPoint y: 238, endPoint x: 703, endPoint y: 270, distance: 139.7
click at [703, 213] on li "Ser o 1º curso de Pós-Graduação Lato Sensu (Especialização e MBA) ou Pós- Gradu…" at bounding box center [715, 188] width 439 height 48
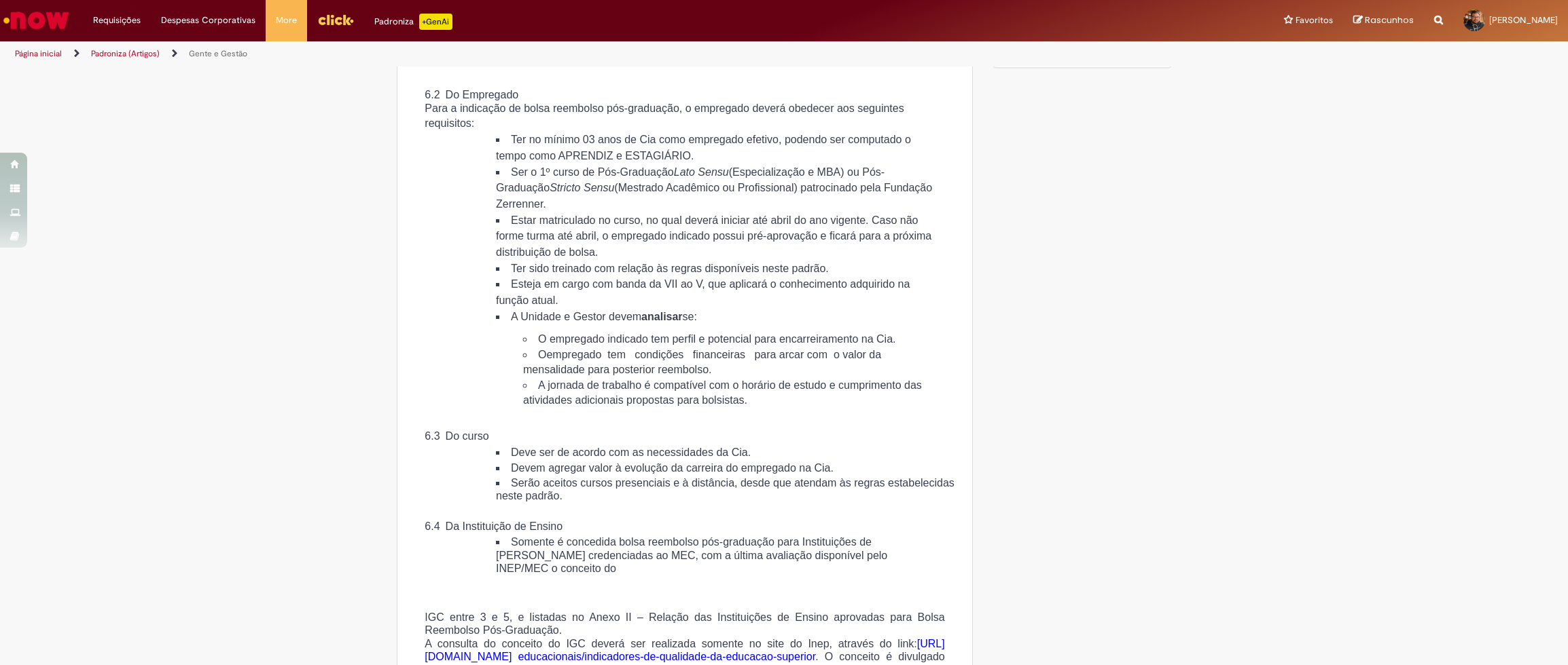
click at [703, 213] on li "Ser o 1º curso de Pós-Graduação Lato Sensu (Especialização e MBA) ou Pós- Gradu…" at bounding box center [715, 188] width 439 height 48
click at [657, 213] on li "Ser o 1º curso de Pós-Graduação Lato Sensu (Especialização e MBA) ou Pós- Gradu…" at bounding box center [715, 188] width 439 height 48
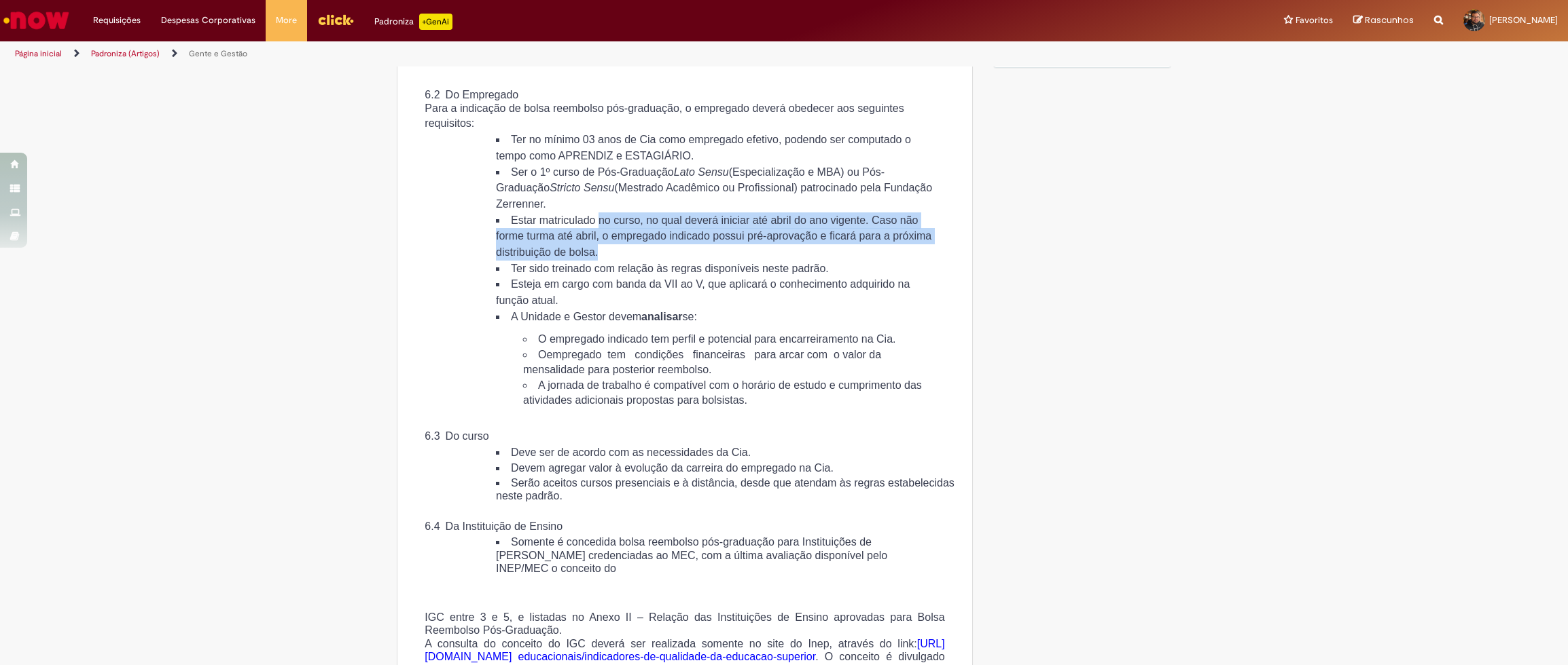
drag, startPoint x: 607, startPoint y: 289, endPoint x: 796, endPoint y: 318, distance: 191.2
click at [796, 261] on li "Estar matriculado no curso, no qual deverá iniciar até abril do ano vigente. Ca…" at bounding box center [715, 236] width 439 height 48
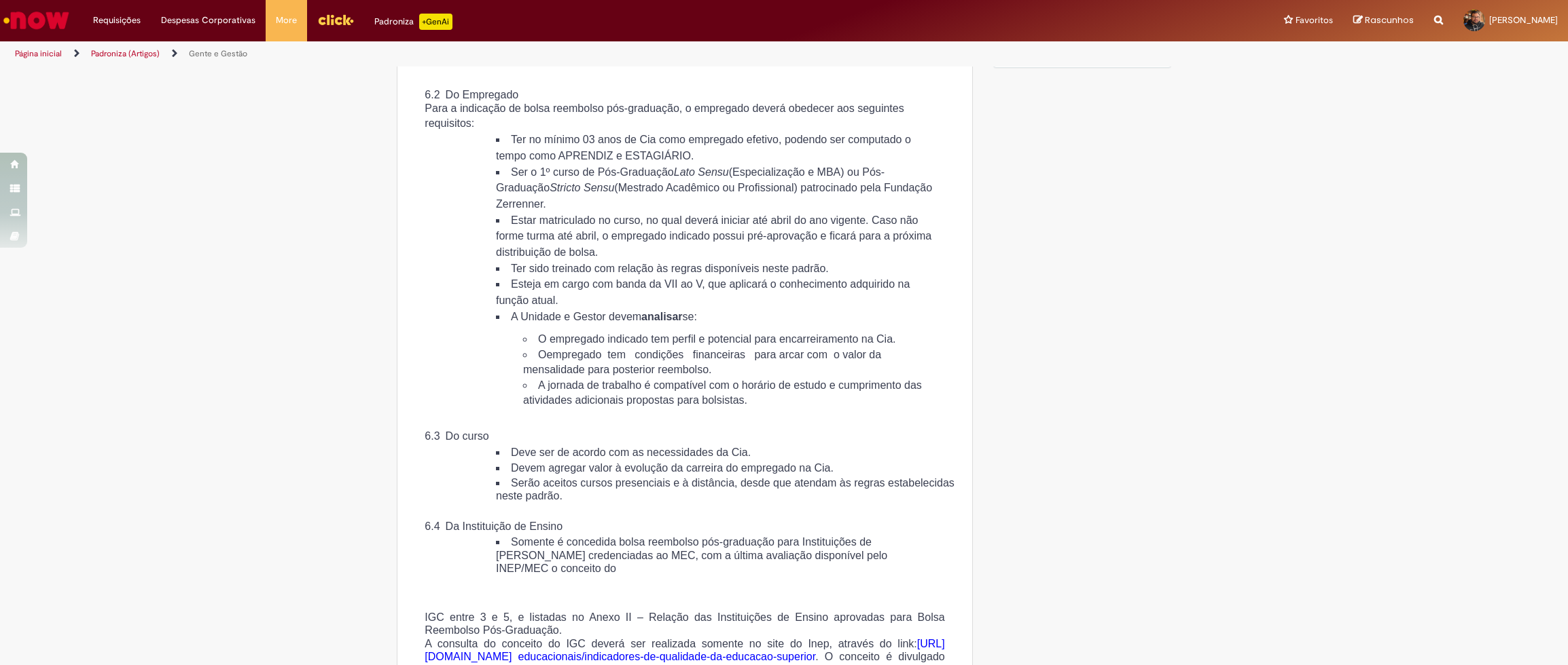
click at [659, 275] on span "Ter sido treinado com relação às regras disponíveis neste padrão." at bounding box center [670, 268] width 318 height 11
click at [552, 309] on li "Esteja em cargo com banda da VII ao V, que aplicará o conhecimento adquirido na…" at bounding box center [715, 293] width 439 height 32
drag, startPoint x: 530, startPoint y: 353, endPoint x: 701, endPoint y: 377, distance: 172.7
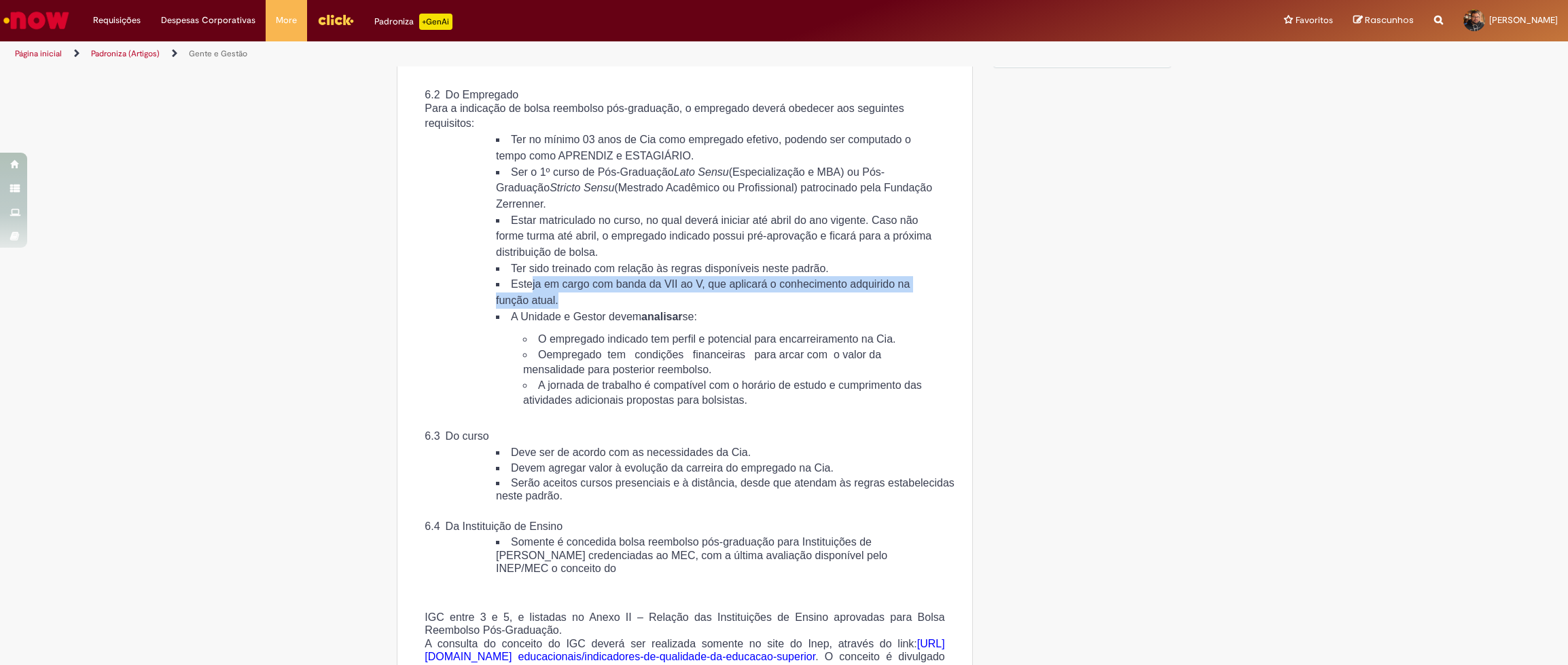
click at [701, 309] on li "Esteja em cargo com banda da VII ao V, que aplicará o conhecimento adquirido na…" at bounding box center [715, 293] width 439 height 32
click at [686, 309] on li "Esteja em cargo com banda da VII ao V, que aplicará o conhecimento adquirido na…" at bounding box center [715, 293] width 439 height 32
drag, startPoint x: 507, startPoint y: 353, endPoint x: 624, endPoint y: 357, distance: 117.1
click at [624, 307] on span "Esteja em cargo com banda da VII ao V, que aplicará o conhecimento adquirido na…" at bounding box center [703, 293] width 414 height 28
drag, startPoint x: 680, startPoint y: 355, endPoint x: 721, endPoint y: 355, distance: 41.0
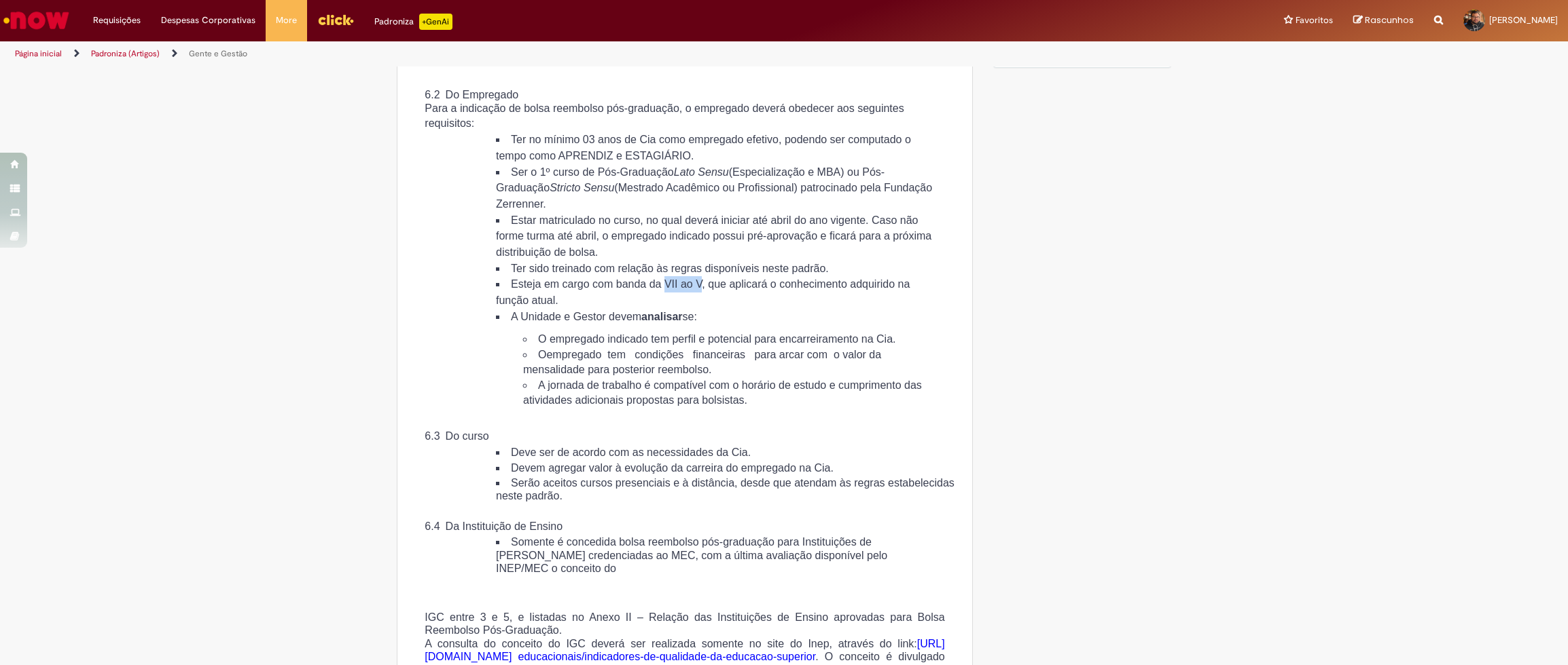
click at [721, 307] on span "Esteja em cargo com banda da VII ao V, que aplicará o conhecimento adquirido na…" at bounding box center [703, 293] width 414 height 28
click at [612, 307] on span "Esteja em cargo com banda da VII ao V, que aplicará o conhecimento adquirido na…" at bounding box center [703, 293] width 414 height 28
click at [614, 323] on span "A Unidade e Gestor devem analisar se:" at bounding box center [604, 317] width 186 height 11
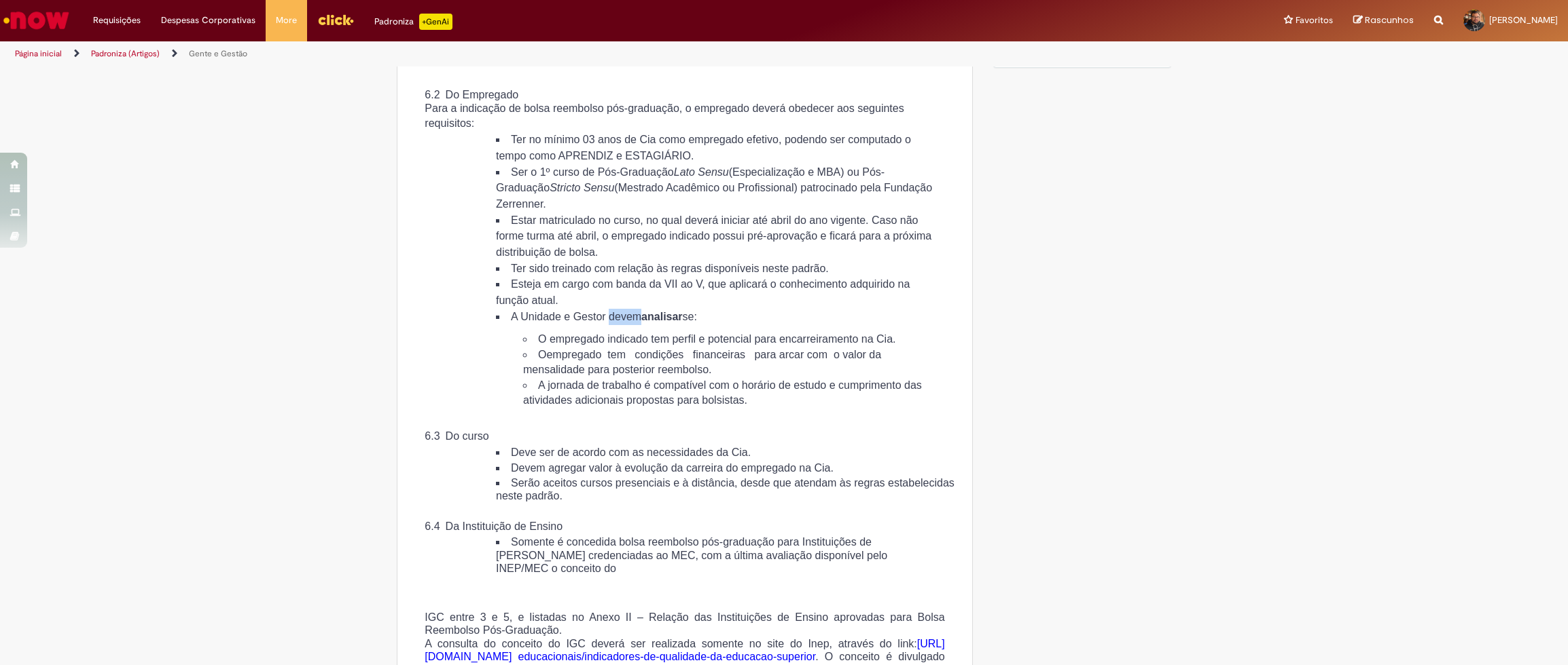
click at [614, 323] on span "A Unidade e Gestor devem analisar se:" at bounding box center [604, 317] width 186 height 11
click at [751, 345] on span "O empregado indicado tem perfil e potencial para encarreiramento na Cia." at bounding box center [717, 339] width 358 height 11
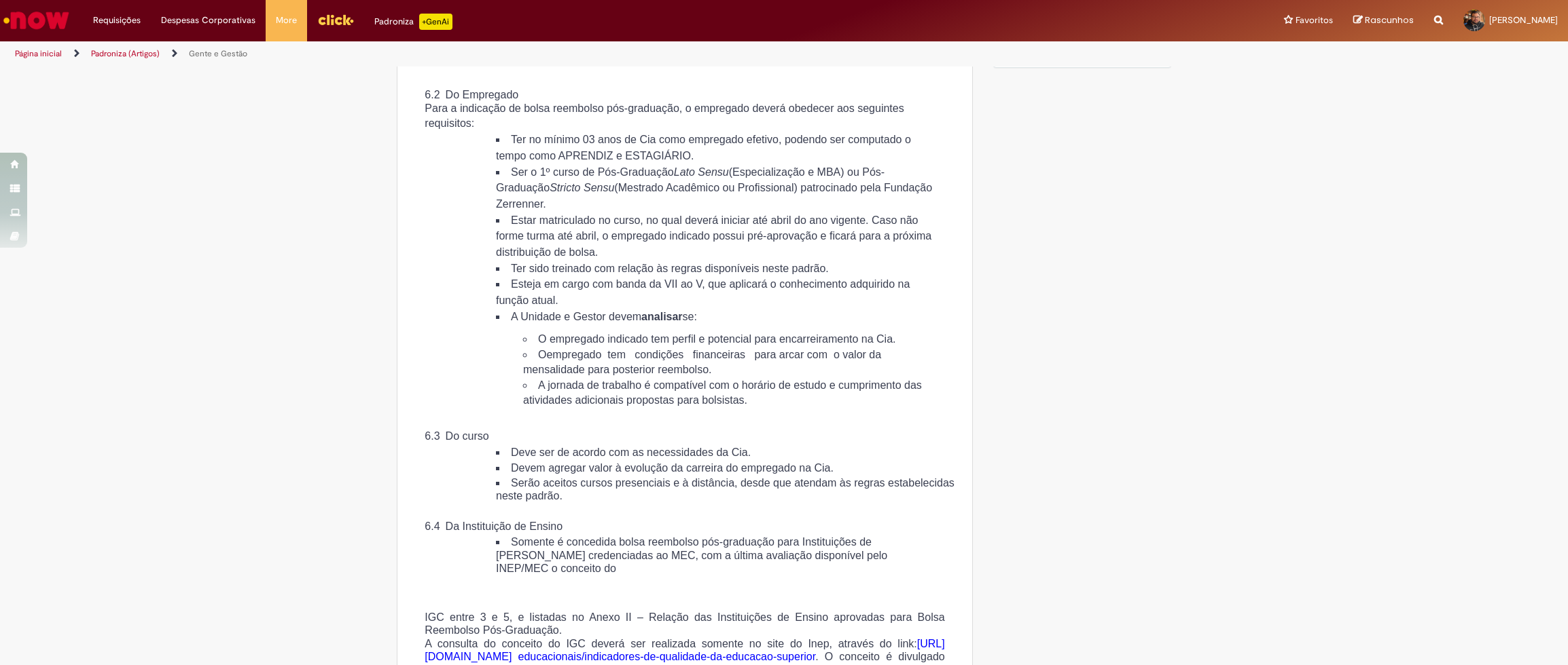
click at [661, 375] on span "empregado tem condições financeiras para arcar com o valor da mensalidade para …" at bounding box center [702, 362] width 358 height 26
click at [621, 378] on li "O empregado tem condições financeiras para arcar com o valor da mensalidade par…" at bounding box center [728, 363] width 411 height 30
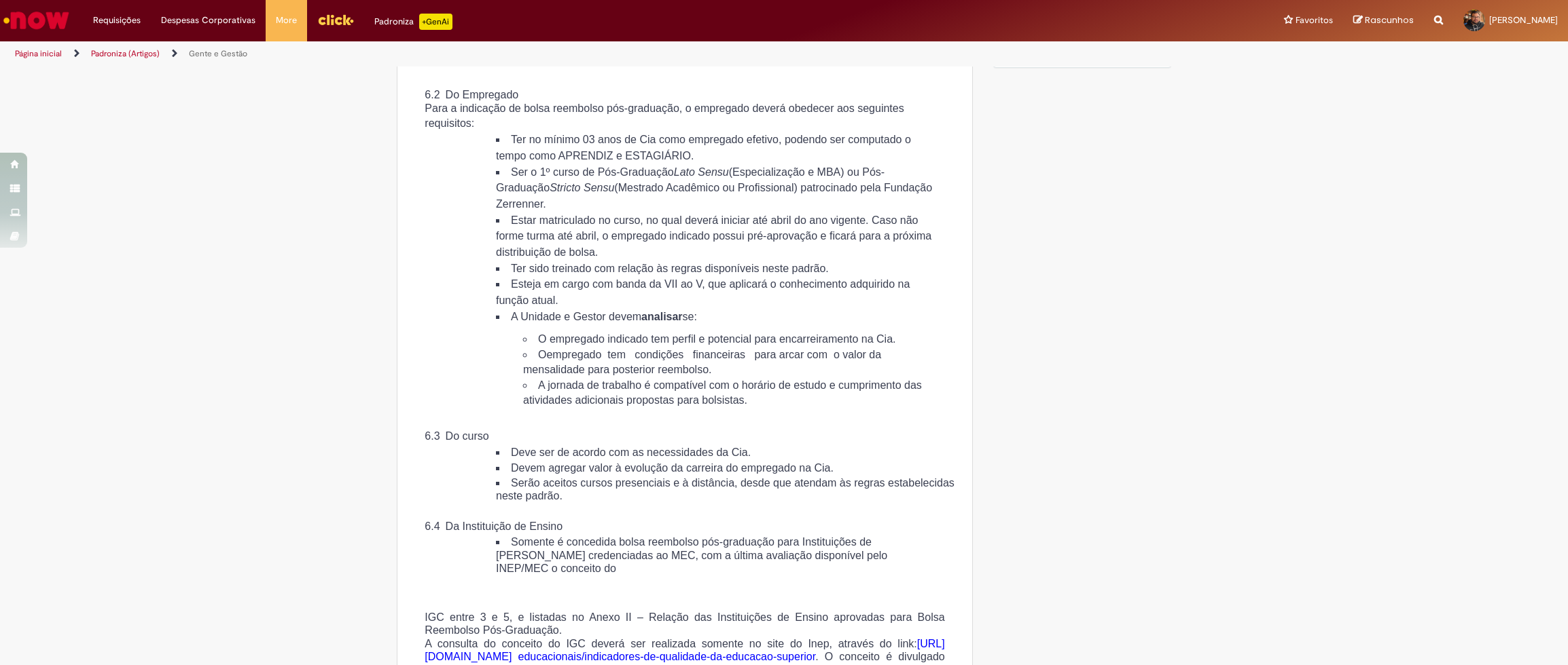
click at [621, 378] on li "O empregado tem condições financeiras para arcar com o valor da mensalidade par…" at bounding box center [728, 363] width 411 height 30
click at [546, 323] on span "A Unidade e Gestor devem analisar se:" at bounding box center [604, 317] width 186 height 11
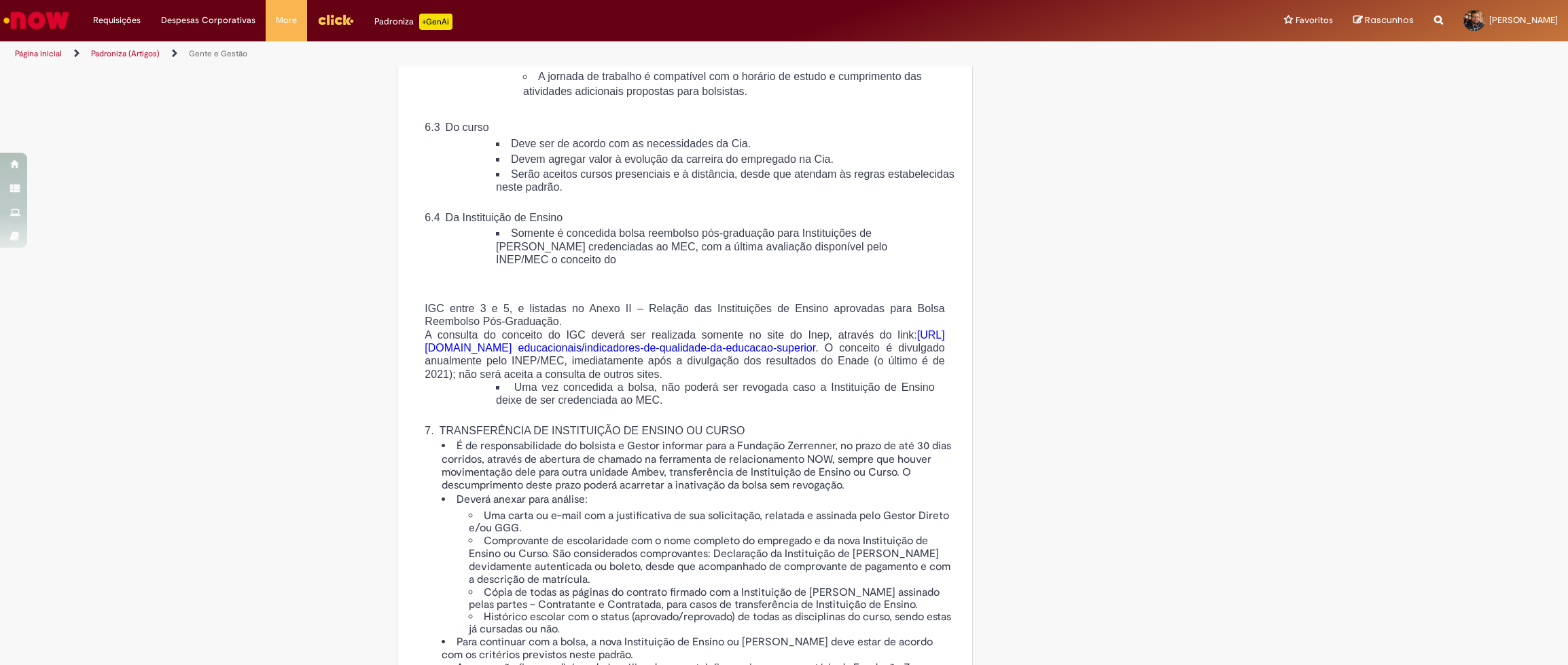
scroll to position [1625, 0]
click at [552, 264] on span "Somente é concedida bolsa reembolso pós-graduação para Instituições de [PERSON_…" at bounding box center [692, 245] width 392 height 38
click at [563, 264] on span "Somente é concedida bolsa reembolso pós-graduação para Instituições de [PERSON_…" at bounding box center [692, 245] width 392 height 38
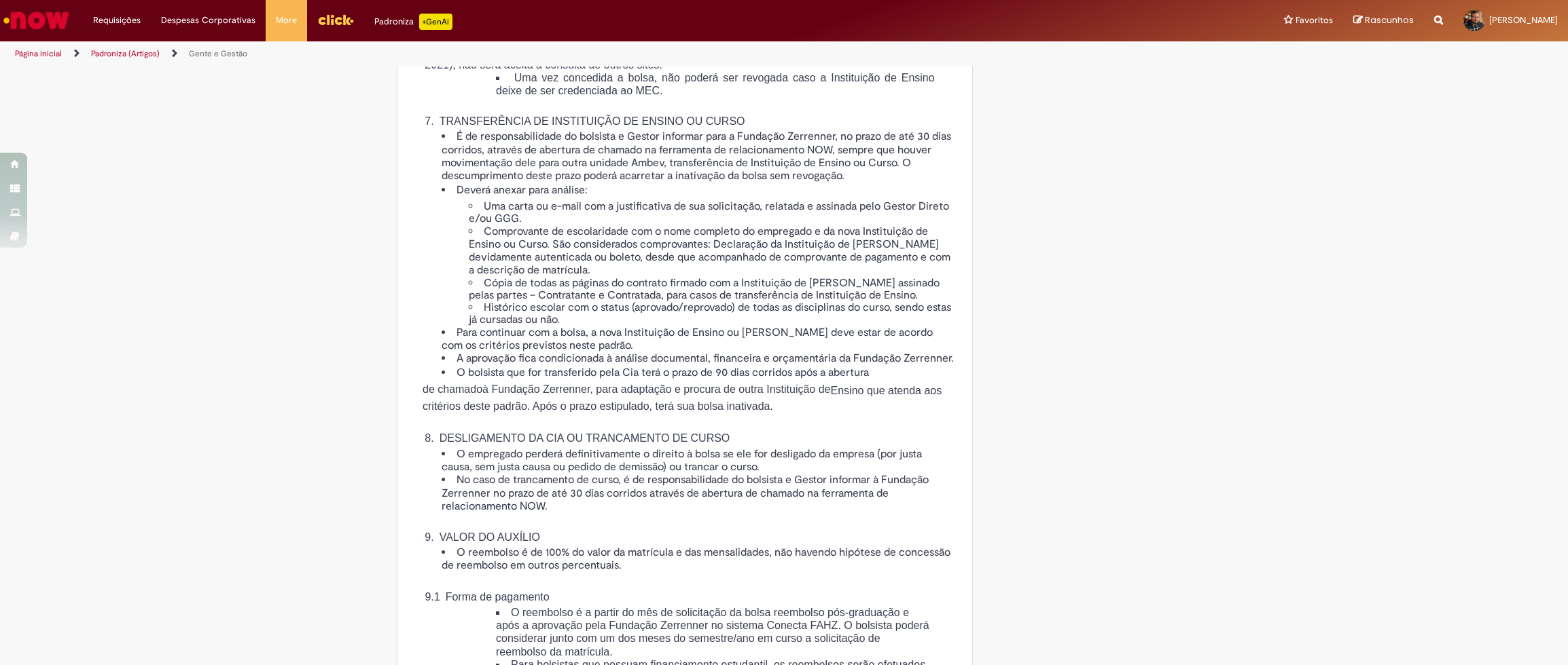
scroll to position [1935, 0]
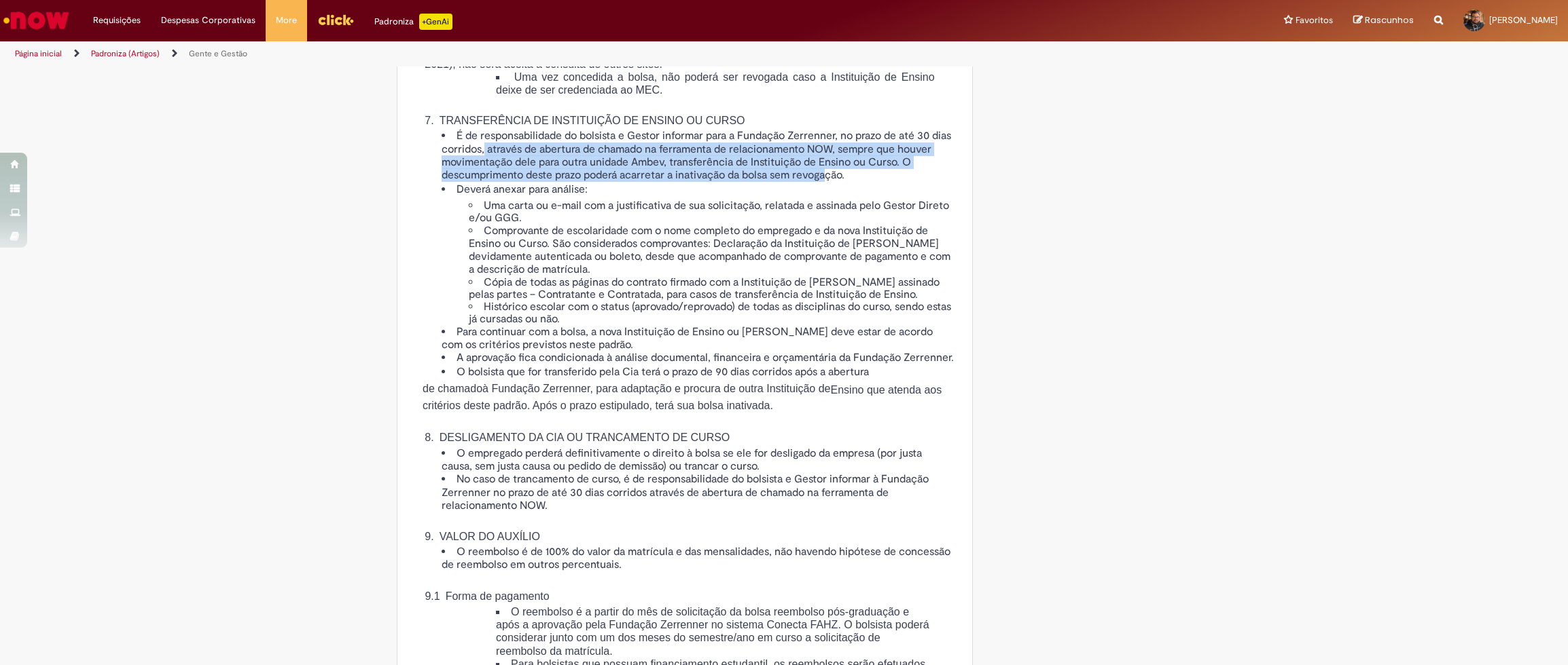
drag, startPoint x: 488, startPoint y: 247, endPoint x: 833, endPoint y: 289, distance: 347.5
click at [833, 182] on span "É de responsabilidade do bolsista e Gestor informar para a Fundação Zerrenner, …" at bounding box center [696, 155] width 509 height 53
click at [665, 182] on span "É de responsabilidade do bolsista e Gestor informar para a Fundação Zerrenner, …" at bounding box center [696, 155] width 509 height 53
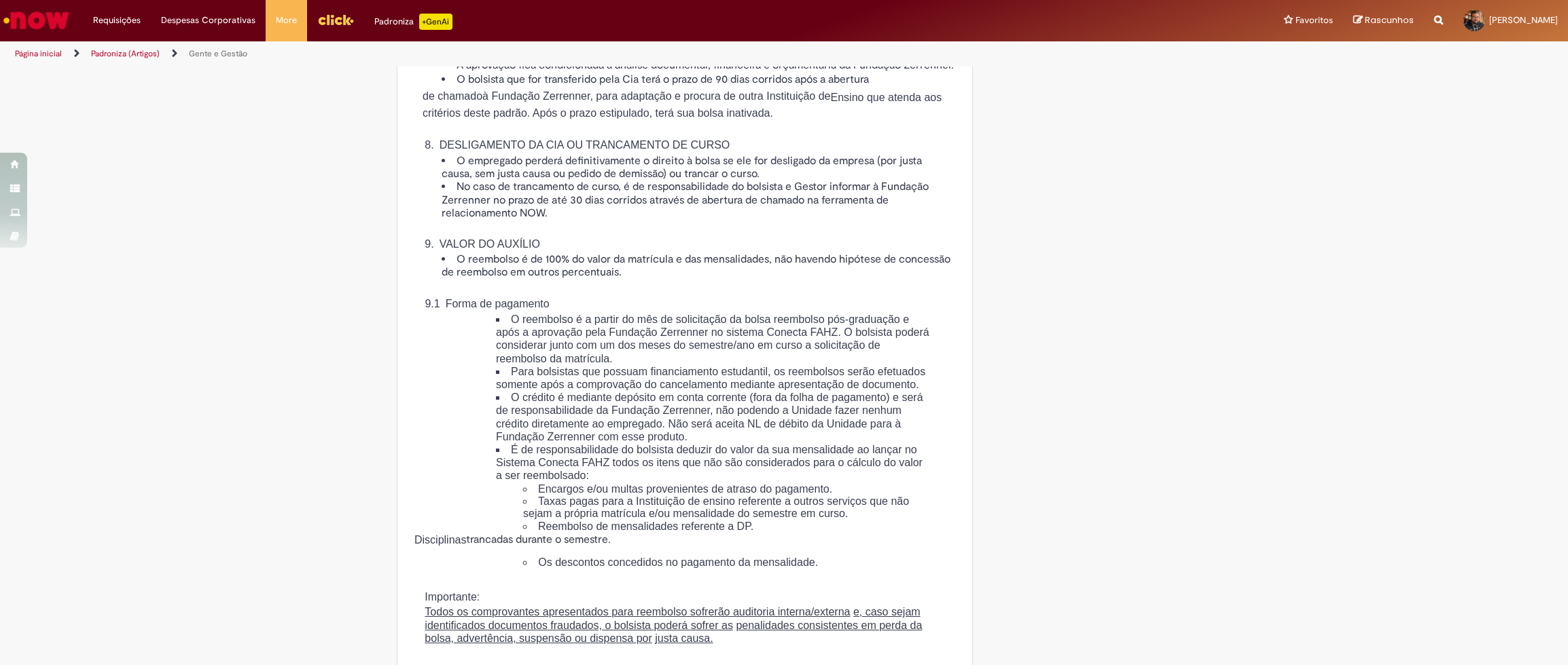
scroll to position [2244, 0]
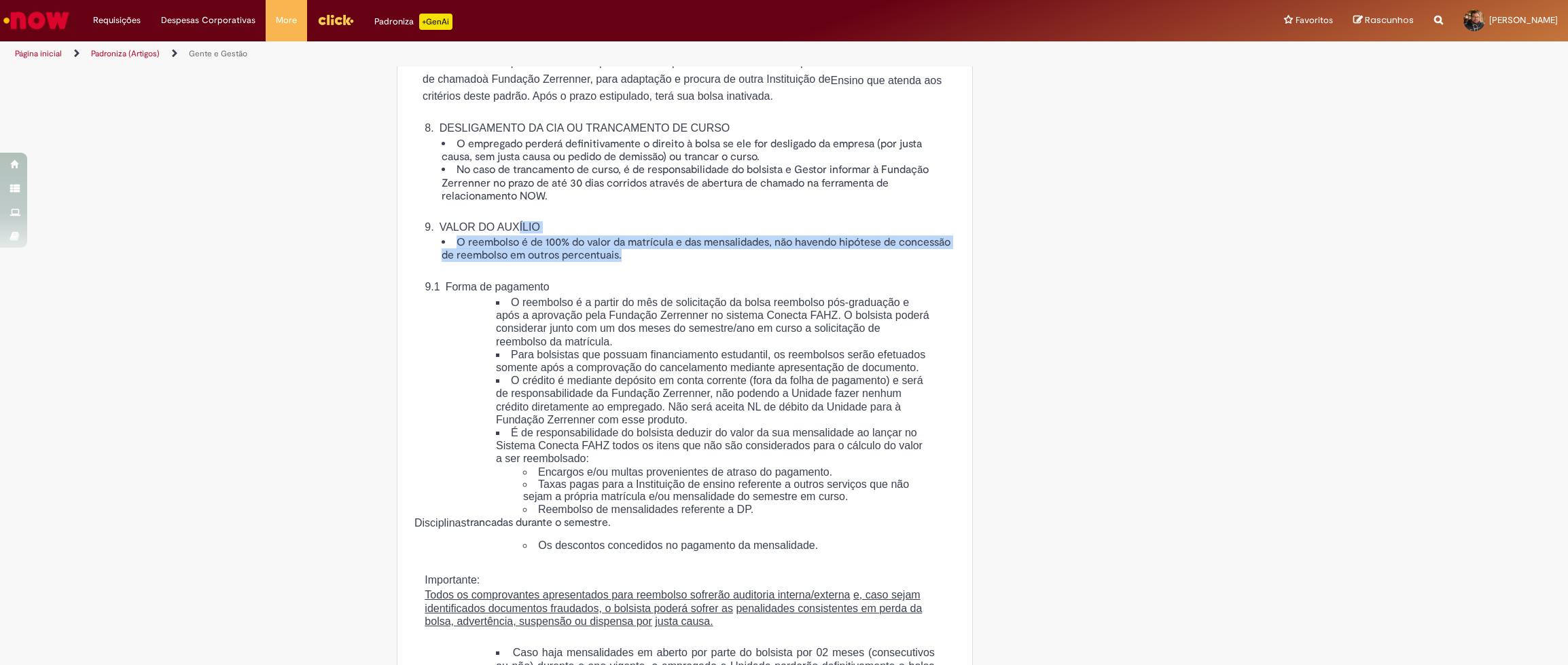
drag, startPoint x: 523, startPoint y: 347, endPoint x: 723, endPoint y: 373, distance: 201.7
click at [723, 373] on div "8. DESLIGAMENTO DA CIA OU TRANCAMENTO DE CURSO O empregado perderá definitivame…" at bounding box center [684, 320] width 541 height 425
click at [723, 262] on li "O reembolso é de 100% do valor da matrícula e das mensalidades, não havendo hip…" at bounding box center [698, 248] width 514 height 25
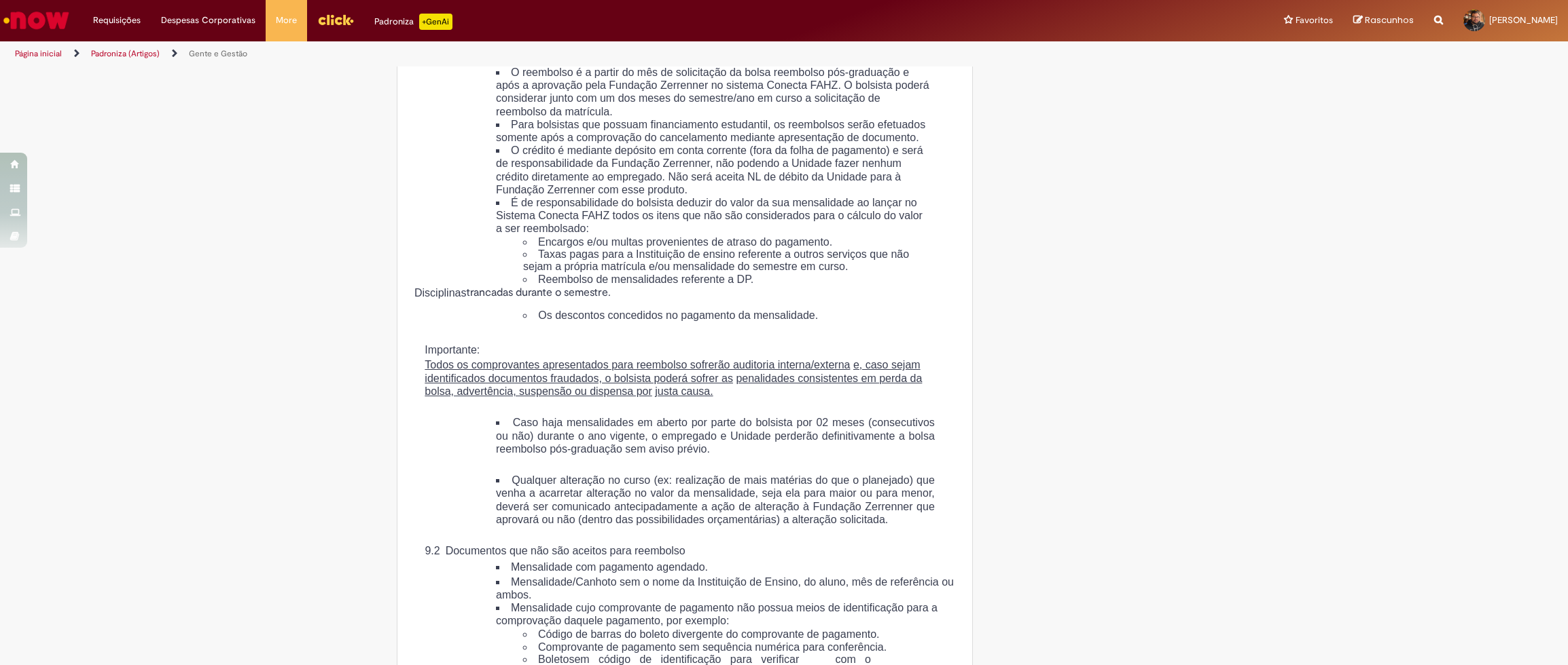
scroll to position [2477, 0]
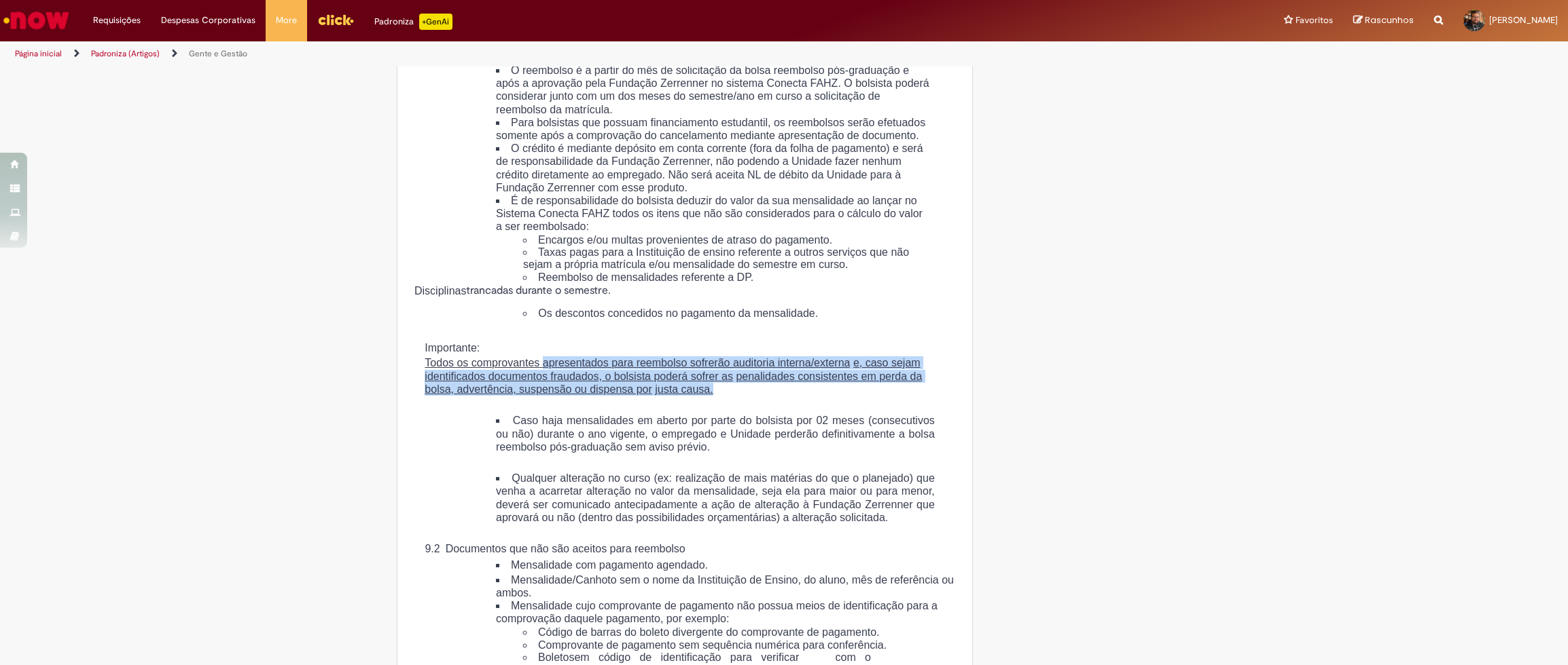
drag, startPoint x: 555, startPoint y: 489, endPoint x: 924, endPoint y: 516, distance: 370.0
click at [924, 396] on p "Todos os comprovantes apresentados para reembolso sofrerão auditoria interna/ex…" at bounding box center [684, 376] width 520 height 40
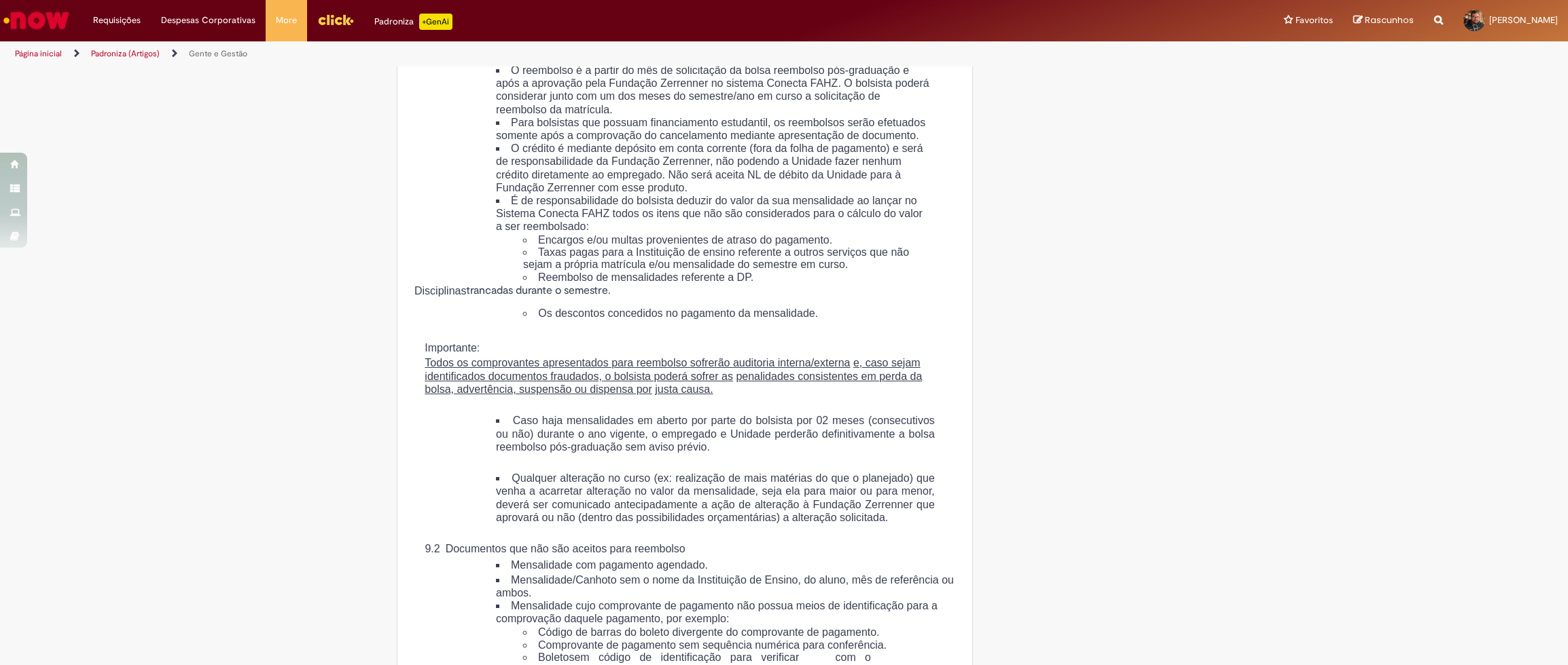
click at [924, 396] on p "Todos os comprovantes apresentados para reembolso sofrerão auditoria interna/ex…" at bounding box center [684, 376] width 520 height 40
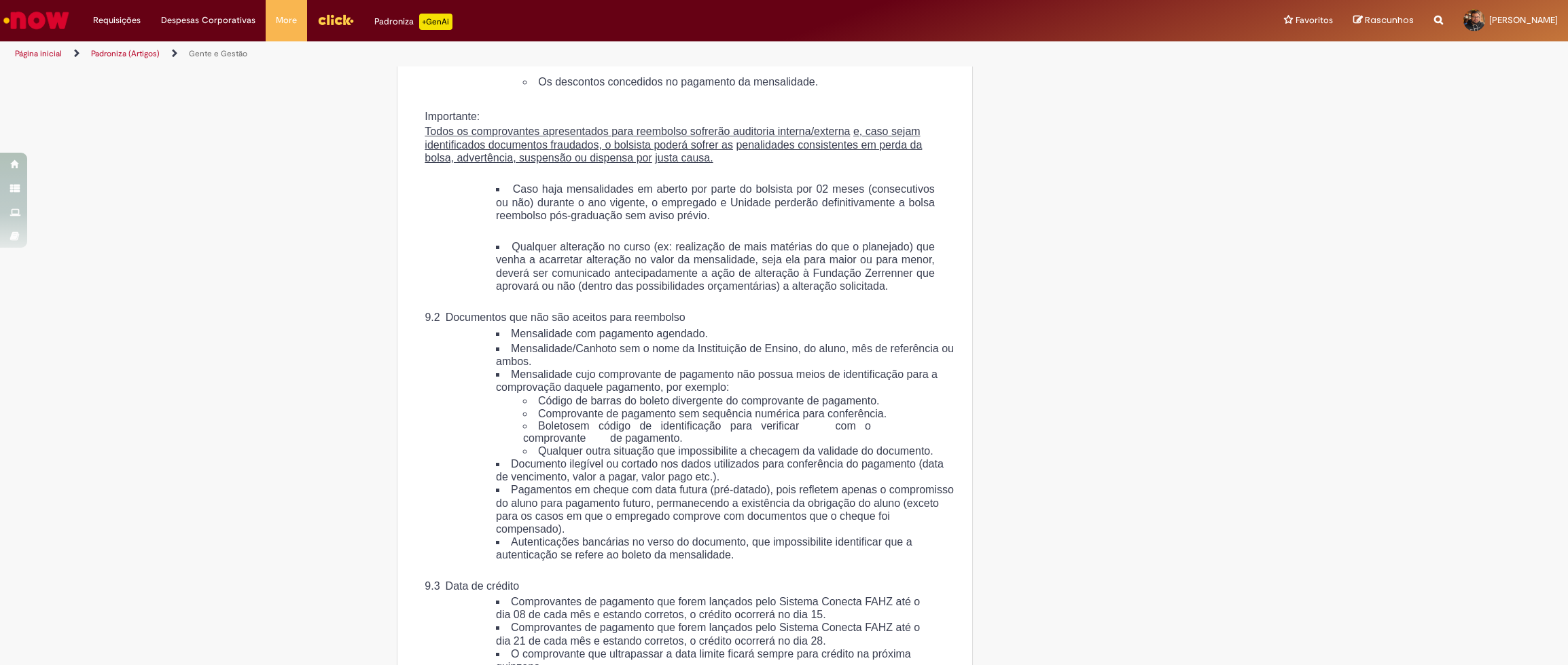
scroll to position [2709, 0]
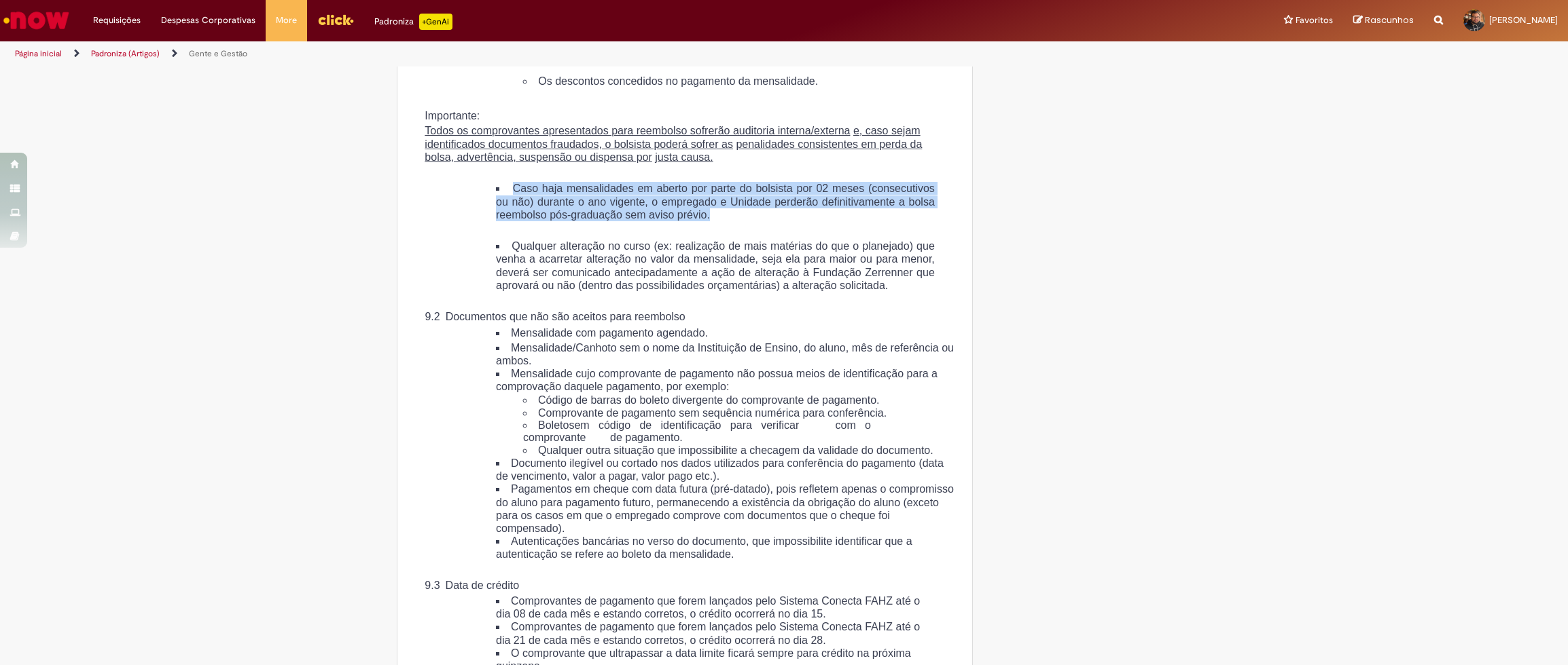
drag, startPoint x: 492, startPoint y: 320, endPoint x: 902, endPoint y: 351, distance: 411.2
click at [902, 221] on ul "Caso haja mensalidades em aberto por parte do bolsista por 02 meses (consecutiv…" at bounding box center [701, 201] width 466 height 40
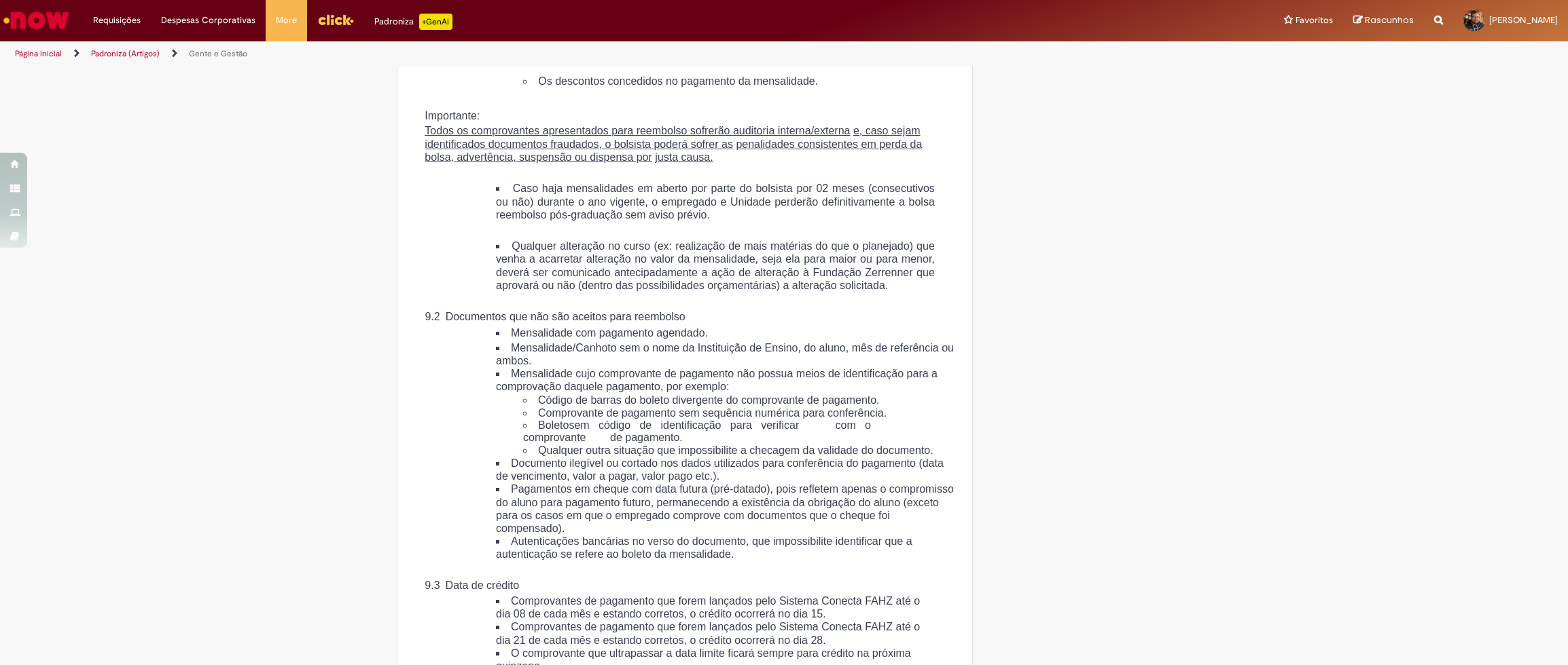
click at [902, 221] on li "Caso haja mensalidades em aberto por parte do bolsista por 02 meses (consecutiv…" at bounding box center [715, 201] width 439 height 40
click at [901, 221] on li "Caso haja mensalidades em aberto por parte do bolsista por 02 meses (consecutiv…" at bounding box center [715, 201] width 439 height 40
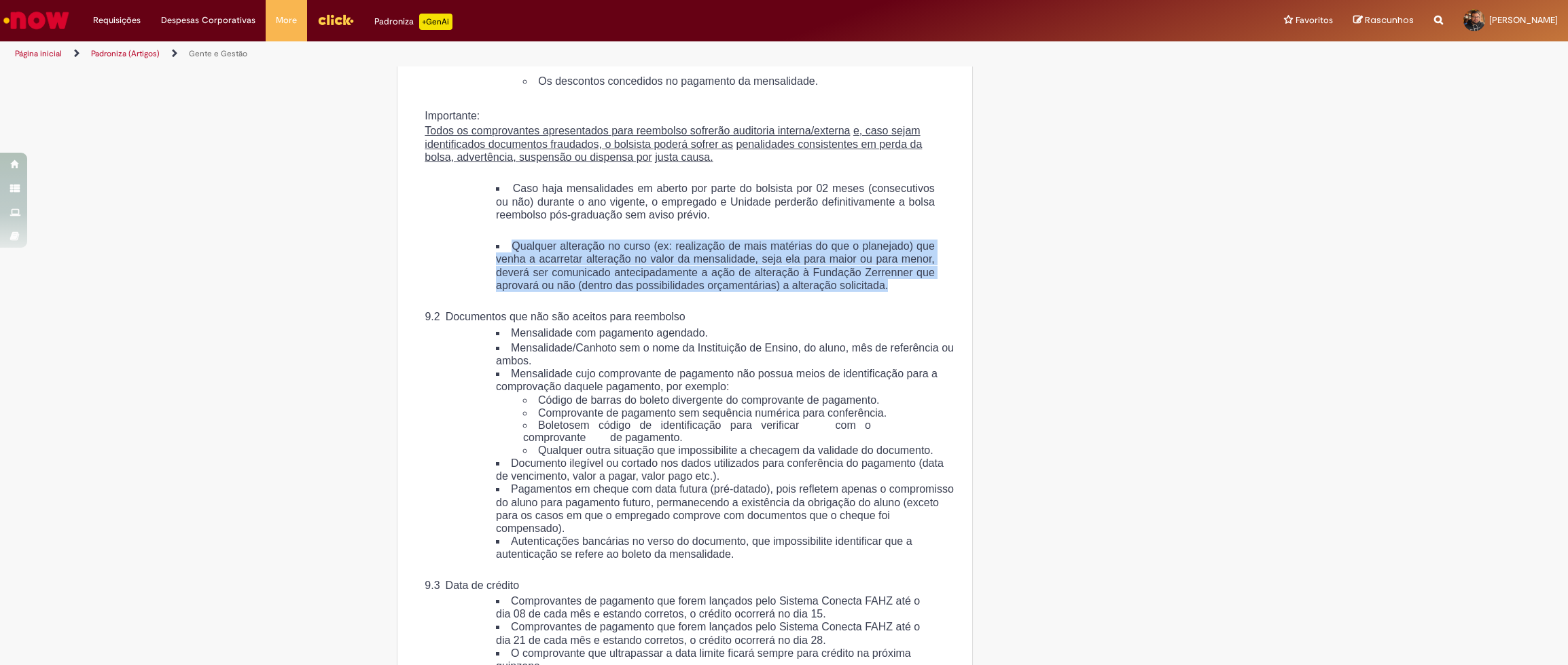
drag, startPoint x: 494, startPoint y: 375, endPoint x: 768, endPoint y: 426, distance: 278.7
click at [768, 292] on ul "Qualquer alteração no curso (ex: realização de mais matérias do que o planejado…" at bounding box center [701, 266] width 466 height 53
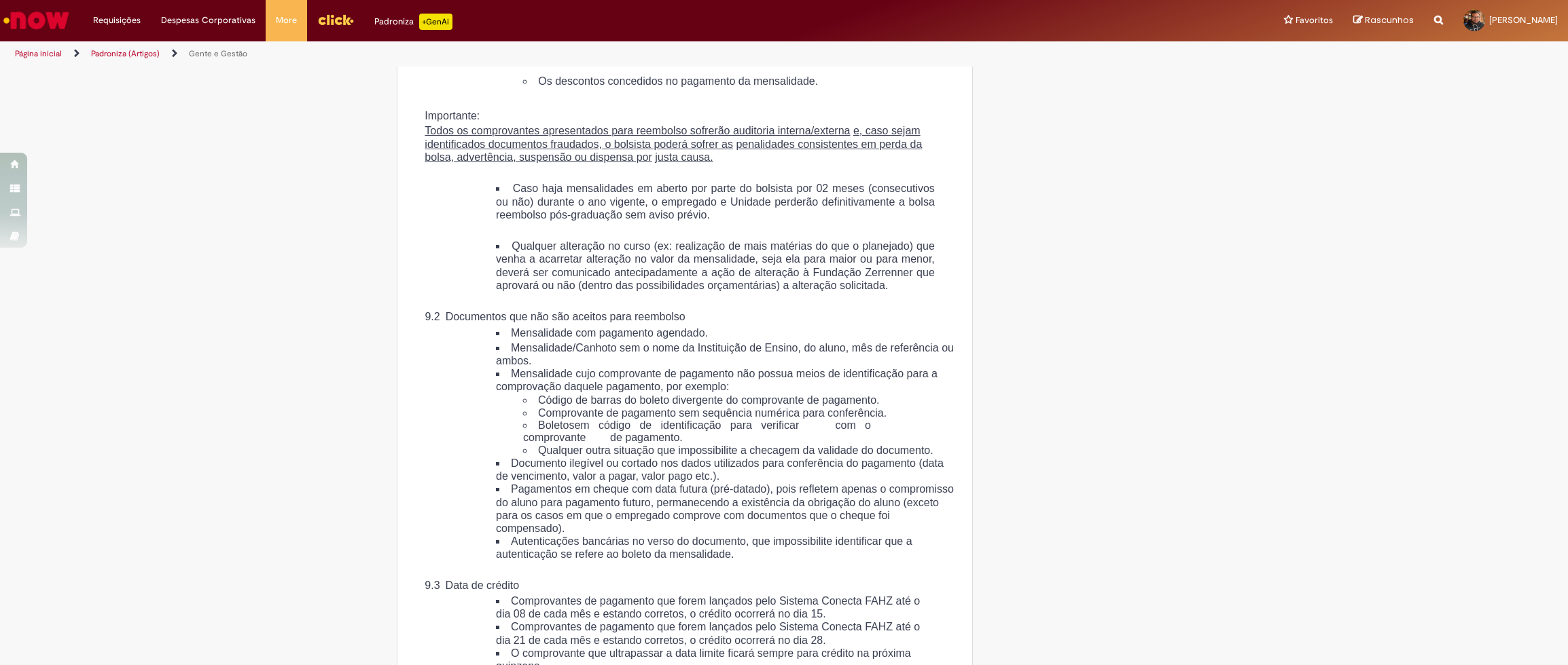
click at [768, 292] on li "Qualquer alteração no curso (ex: realização de mais matérias do que o planejado…" at bounding box center [715, 266] width 439 height 53
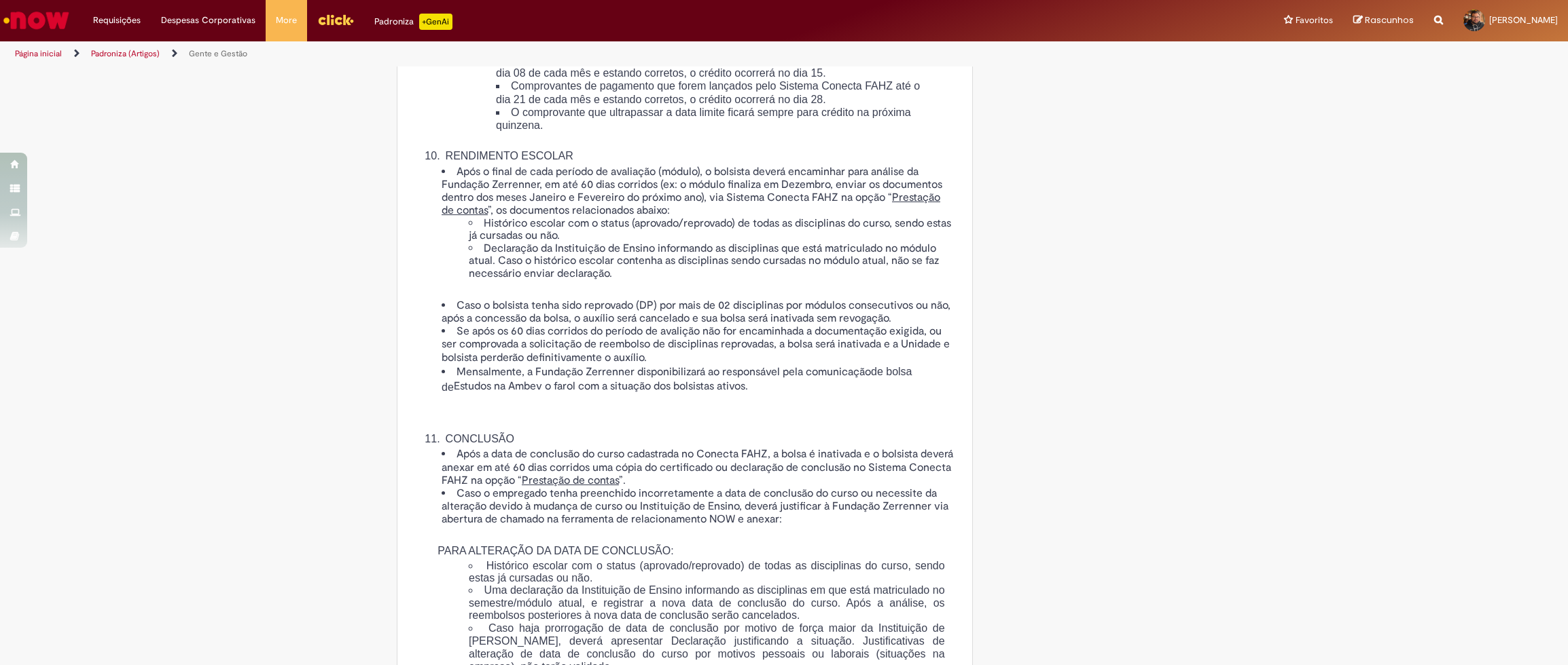
scroll to position [3251, 0]
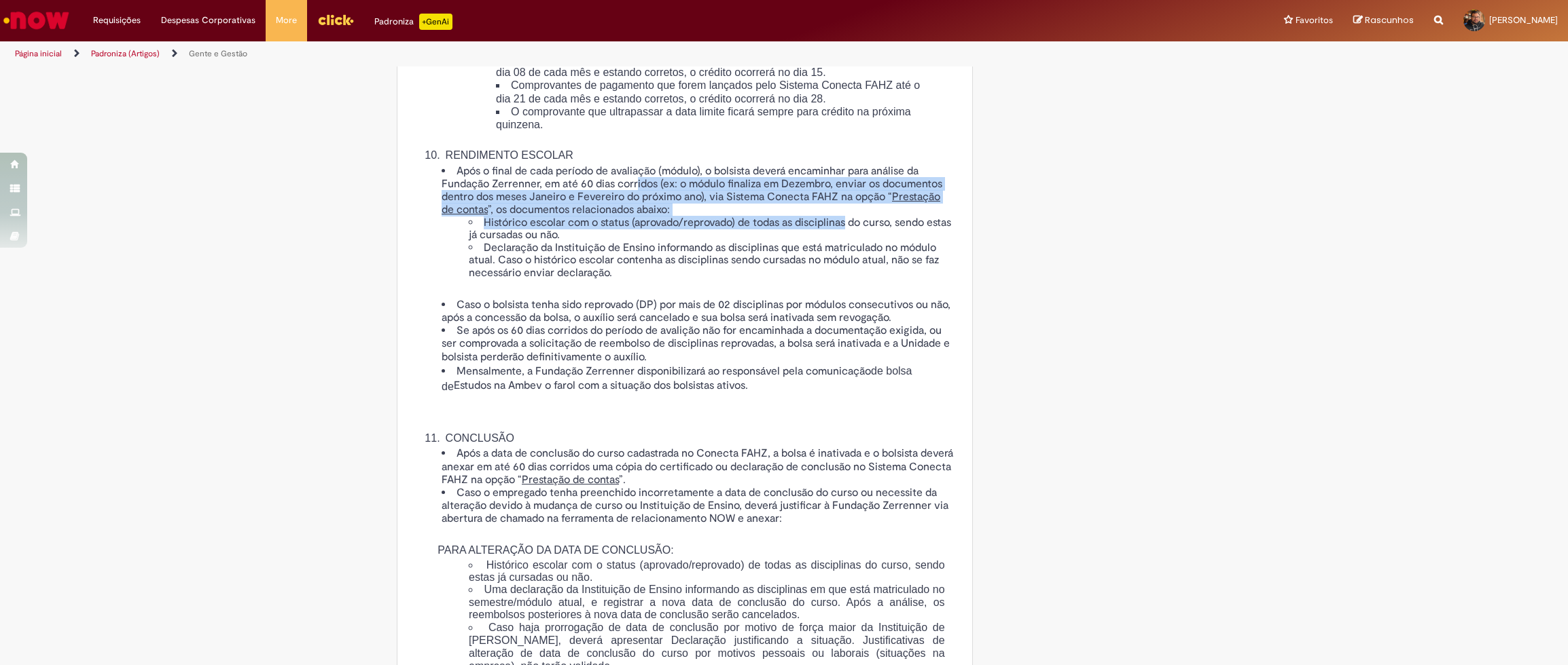
drag, startPoint x: 639, startPoint y: 344, endPoint x: 846, endPoint y: 388, distance: 211.6
click at [846, 279] on li "Após o final de cada período de avaliação (módulo), o bolsista deverá encaminha…" at bounding box center [698, 222] width 514 height 115
click at [640, 217] on span "Após o final de cada período de avaliação (módulo), o bolsista deverá encaminha…" at bounding box center [692, 191] width 501 height 53
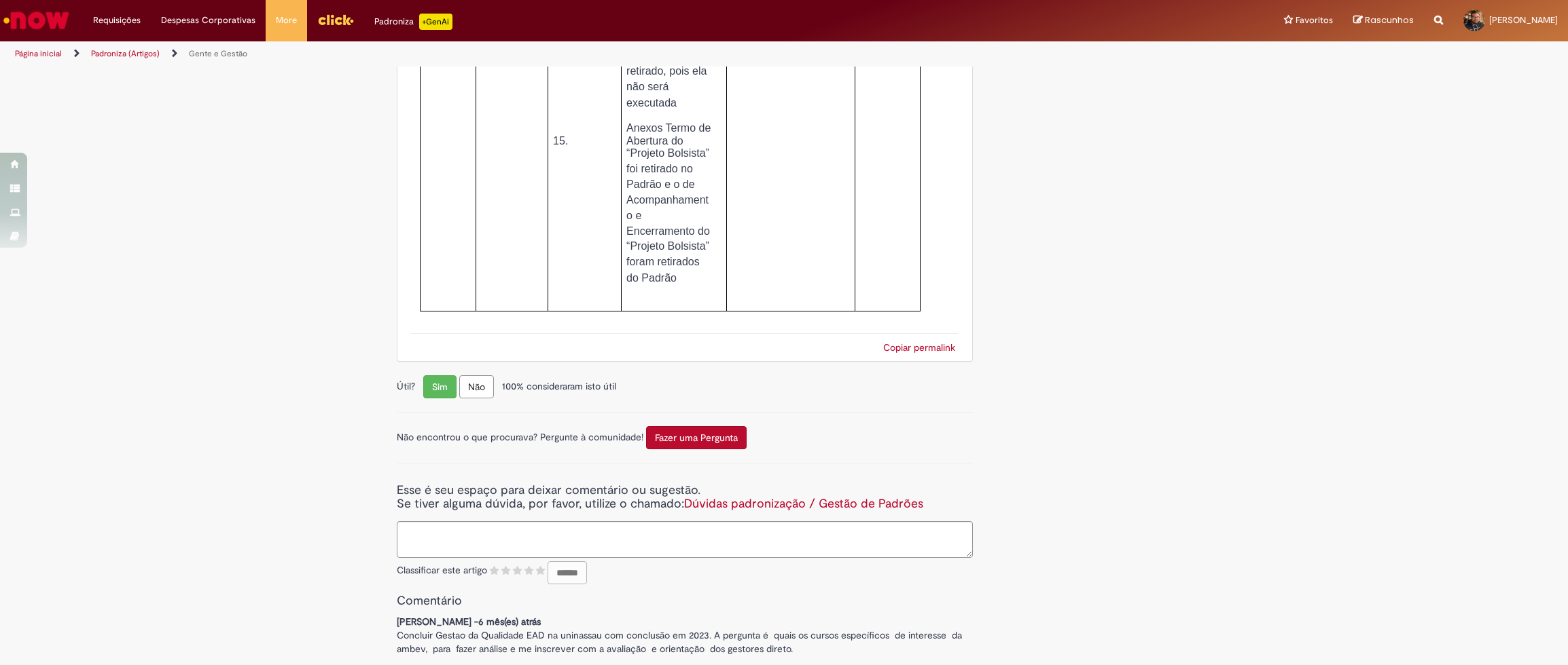
scroll to position [6596, 0]
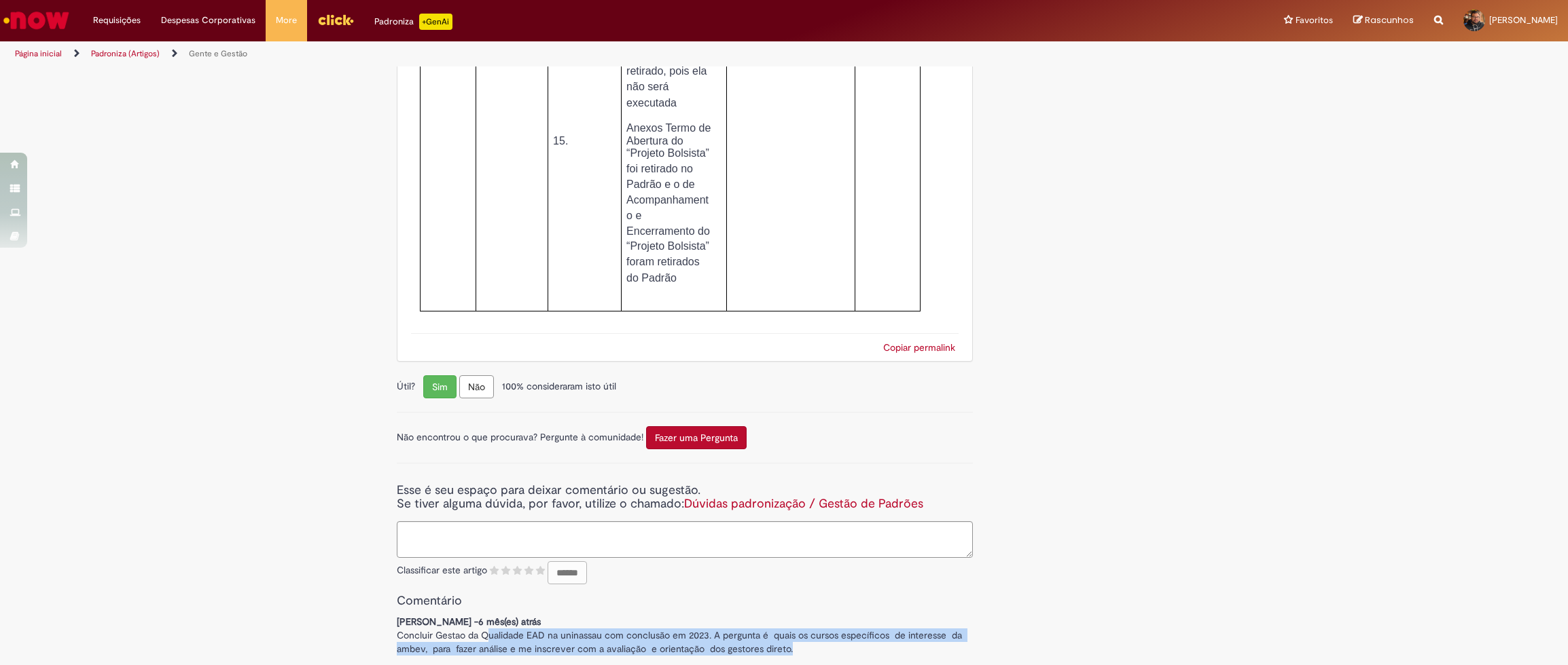
drag, startPoint x: 487, startPoint y: 638, endPoint x: 807, endPoint y: 647, distance: 320.1
click at [807, 647] on div "[PERSON_NAME] - 6 mês(es) atrás 6 meses atrás Article rating - Concluir Gestao …" at bounding box center [685, 635] width 576 height 40
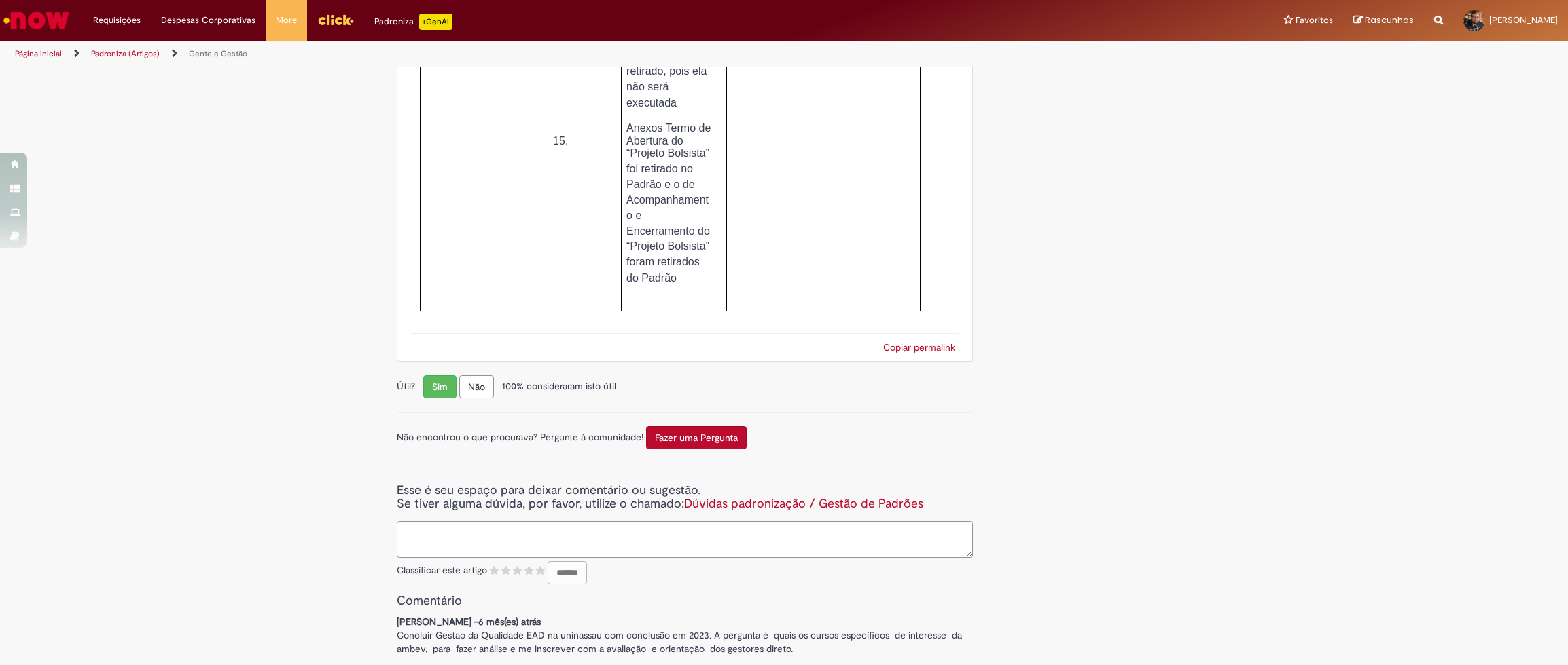
click at [807, 647] on div "[PERSON_NAME] - 6 mês(es) atrás 6 meses atrás Article rating - Concluir Gestao …" at bounding box center [685, 635] width 576 height 40
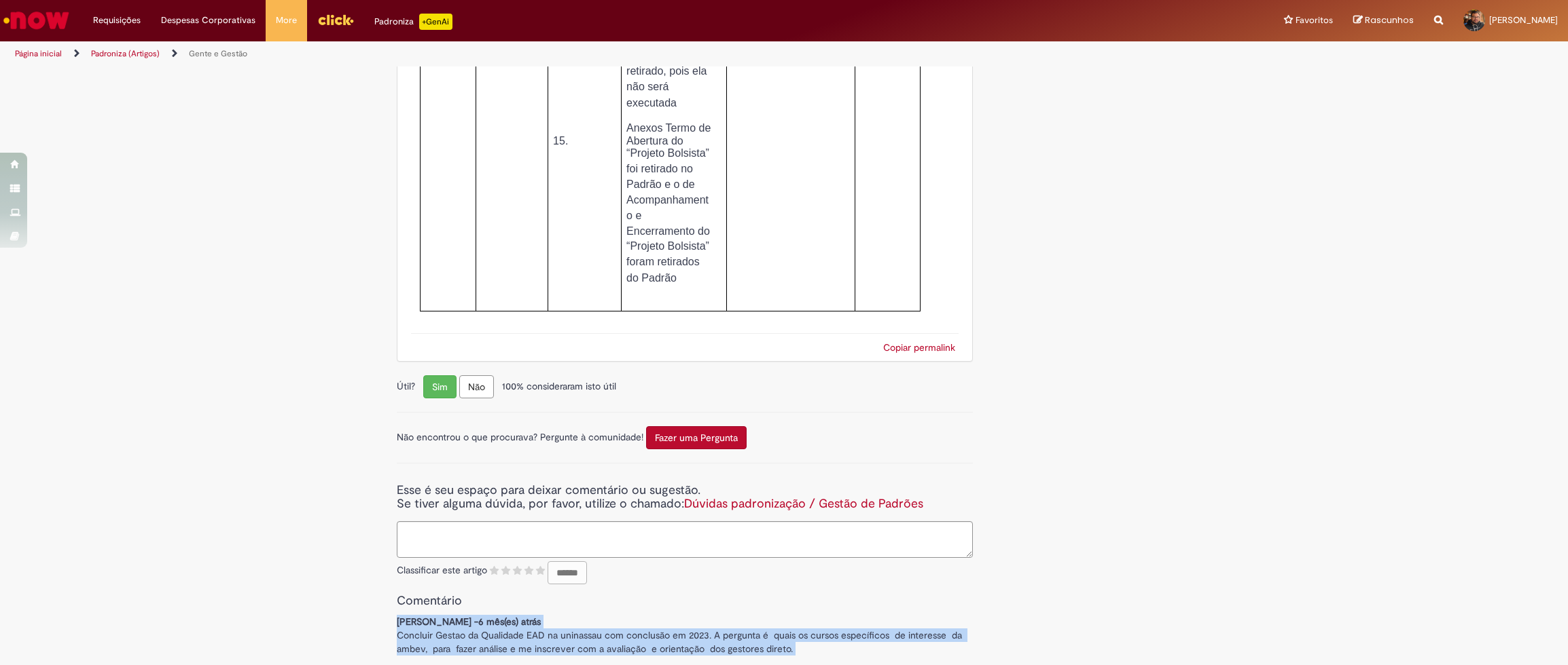
click at [807, 647] on div "[PERSON_NAME] - 6 mês(es) atrás 6 meses atrás Article rating - Concluir Gestao …" at bounding box center [685, 635] width 576 height 40
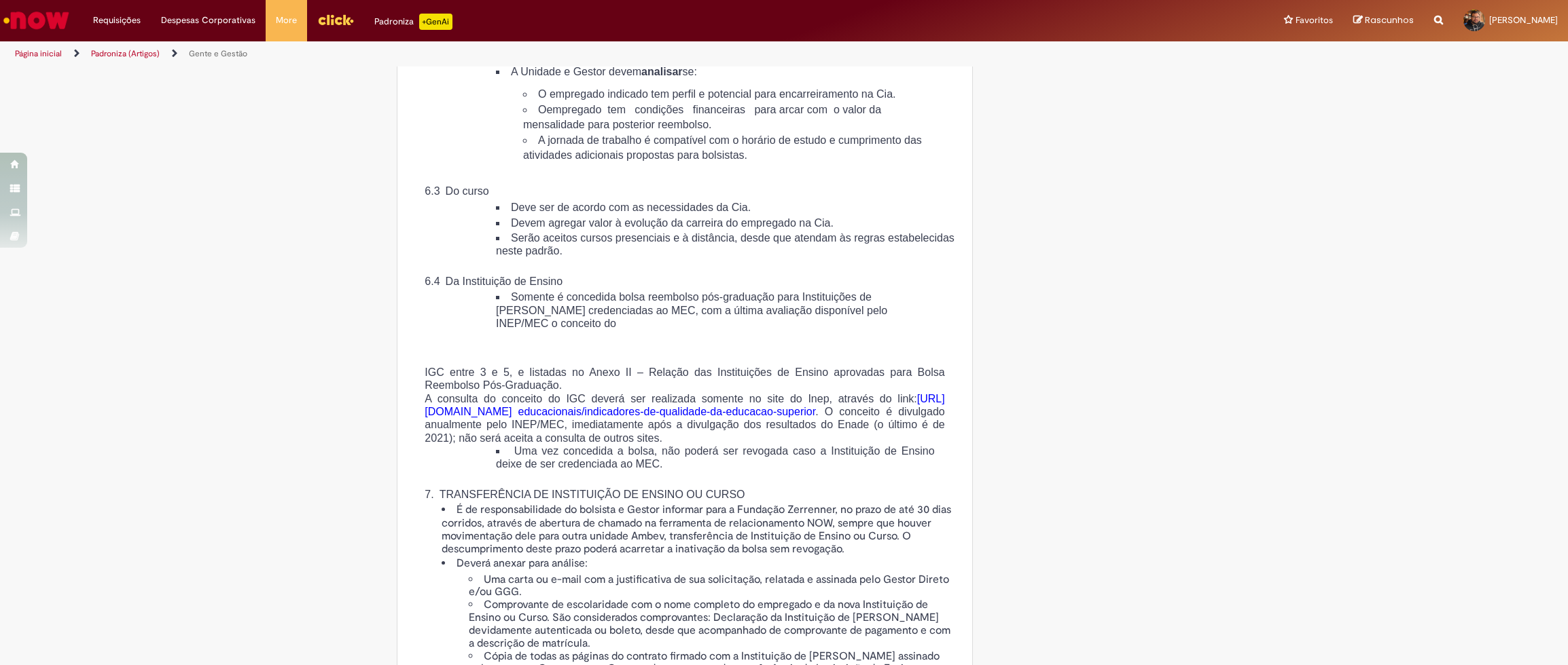
scroll to position [1565, 0]
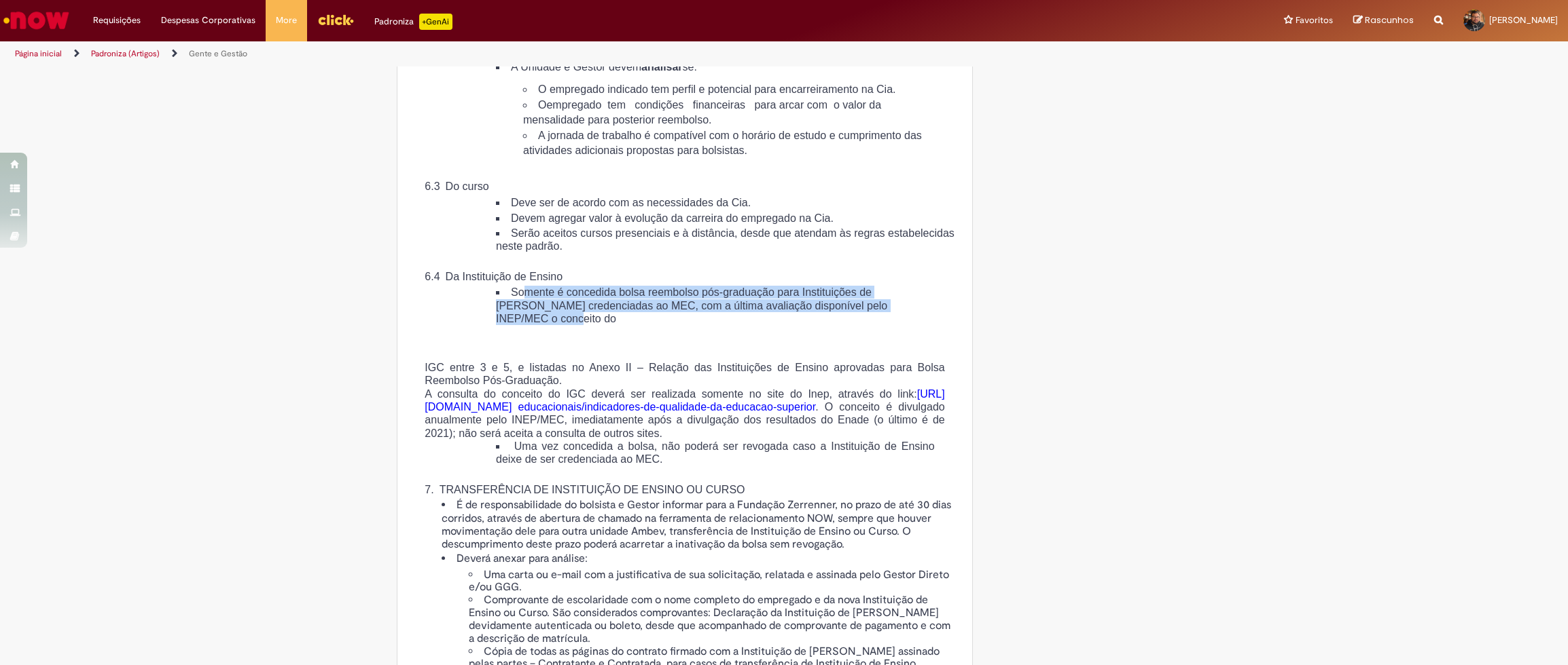
drag, startPoint x: 523, startPoint y: 381, endPoint x: 928, endPoint y: 405, distance: 405.7
click at [928, 325] on li "Somente é concedida bolsa reembolso pós-graduação para Instituições de [PERSON_…" at bounding box center [715, 306] width 439 height 40
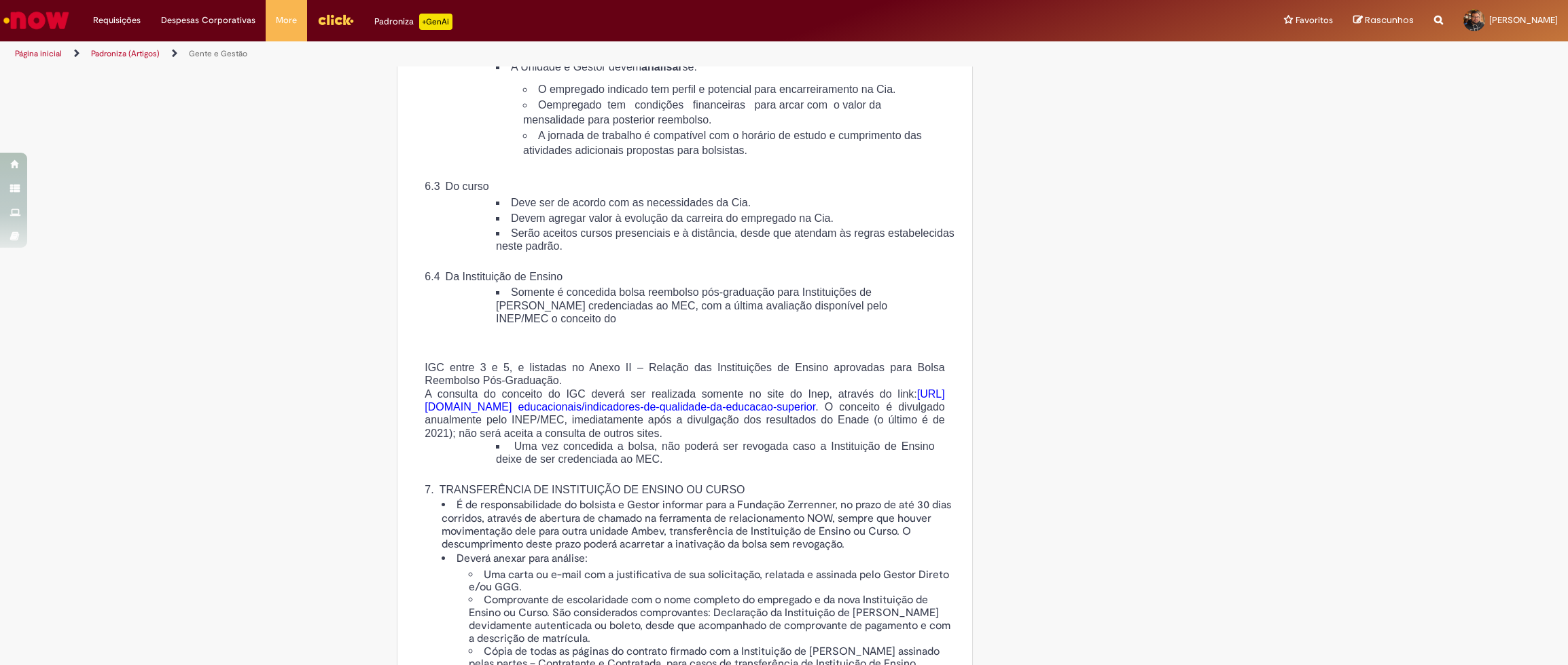
click at [928, 325] on li "Somente é concedida bolsa reembolso pós-graduação para Instituições de [PERSON_…" at bounding box center [715, 306] width 439 height 40
click at [858, 324] on span "Somente é concedida bolsa reembolso pós-graduação para Instituições de [PERSON_…" at bounding box center [692, 306] width 392 height 38
click at [855, 324] on span "Somente é concedida bolsa reembolso pós-graduação para Instituições de [PERSON_…" at bounding box center [692, 306] width 392 height 38
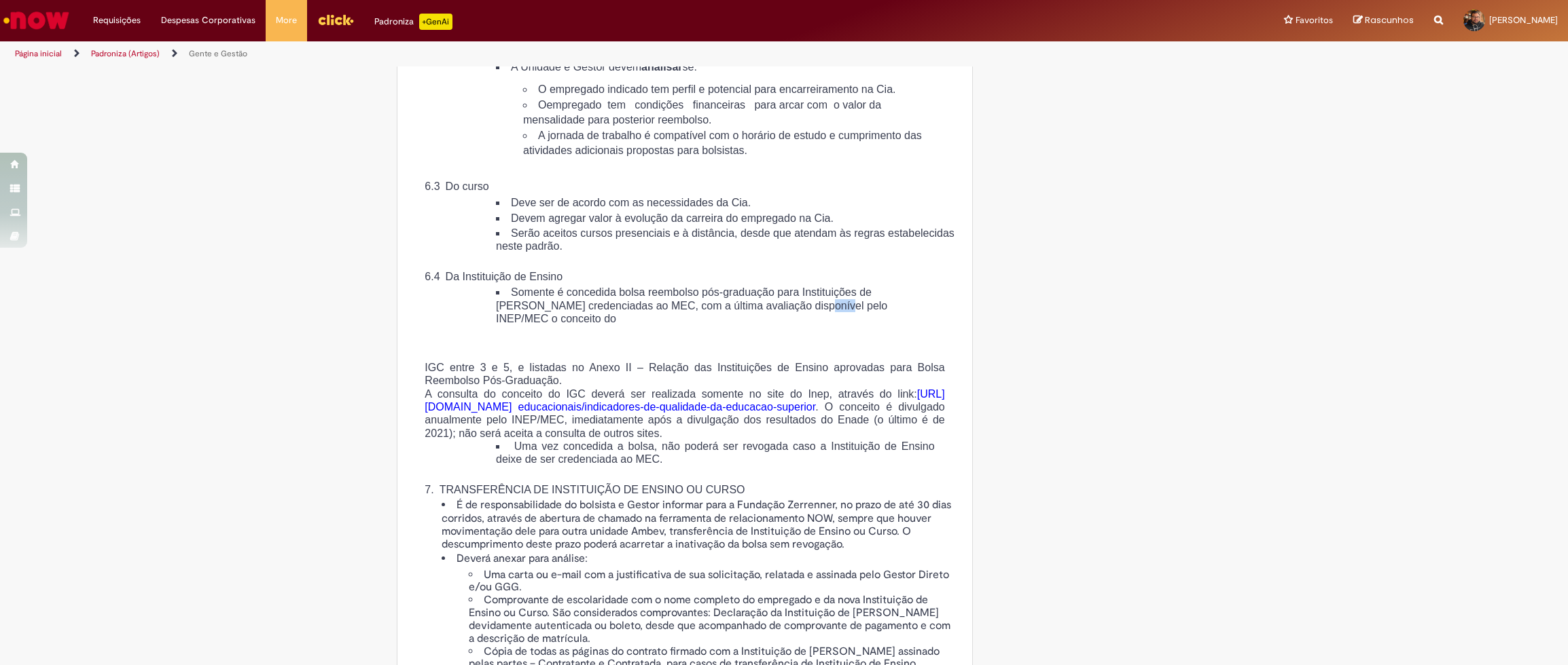
click at [855, 324] on span "Somente é concedida bolsa reembolso pós-graduação para Instituições de [PERSON_…" at bounding box center [692, 306] width 392 height 38
click at [693, 324] on span "Somente é concedida bolsa reembolso pós-graduação para Instituições de [PERSON_…" at bounding box center [692, 306] width 392 height 38
drag, startPoint x: 456, startPoint y: 463, endPoint x: 644, endPoint y: 470, distance: 188.1
click at [644, 388] on p "IGC entre 3 e 5, e listadas no Anexo II – Relação das Instituições de Ensino ap…" at bounding box center [684, 374] width 520 height 26
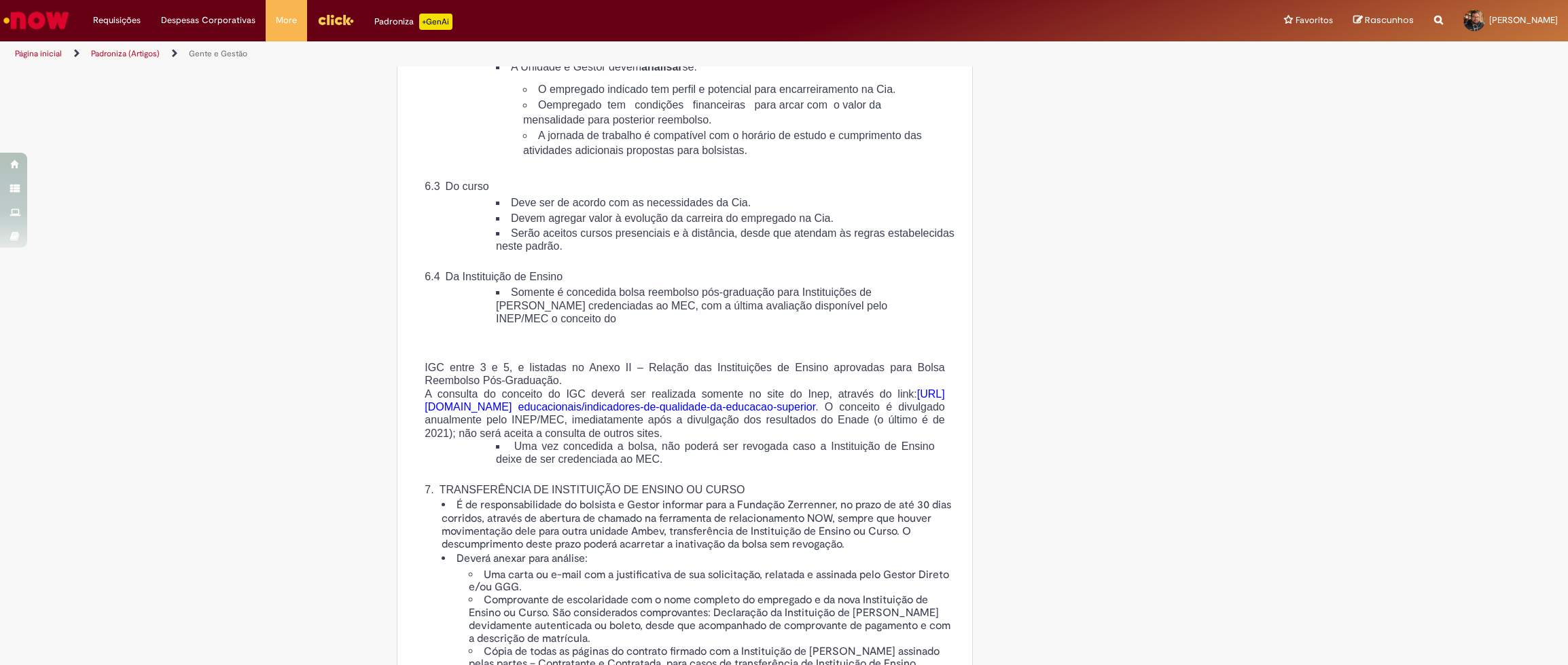
click at [645, 439] on span "A consulta do conceito do IGC deverá ser realizada somente no site do Inep, atr…" at bounding box center [684, 414] width 520 height 51
drag, startPoint x: 429, startPoint y: 497, endPoint x: 685, endPoint y: 516, distance: 256.7
click at [685, 516] on div "IGC entre 3 e 5, e listadas no Anexo II – Relação das Instituições de Ensino ap…" at bounding box center [684, 563] width 541 height 437
copy span "[URL][DOMAIN_NAME] educacionais/indicadores-de-qualidade-da-educacao-superior"
